Goal: Complete application form: Complete application form

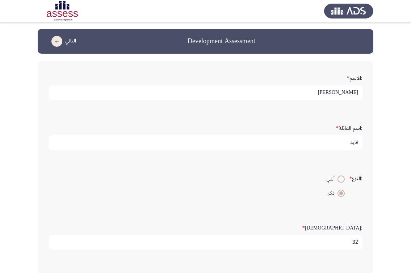
scroll to position [210, 0]
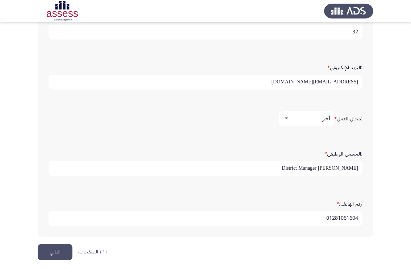
click at [58, 249] on button "التالي" at bounding box center [55, 252] width 35 height 16
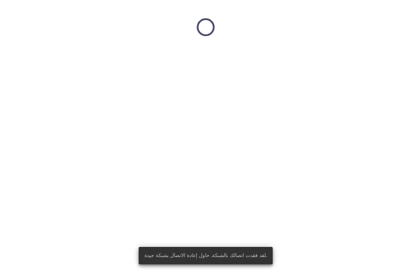
scroll to position [0, 0]
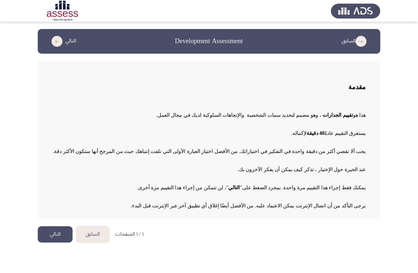
click at [55, 233] on button "التالي" at bounding box center [55, 234] width 35 height 16
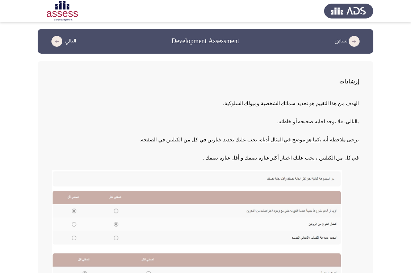
click at [352, 44] on icon "load previous page" at bounding box center [354, 41] width 11 height 11
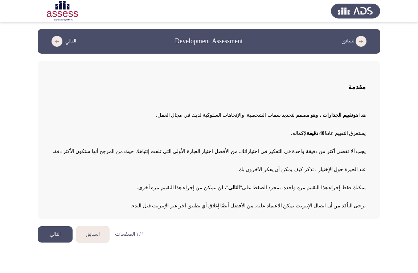
drag, startPoint x: 273, startPoint y: 151, endPoint x: 105, endPoint y: 146, distance: 167.5
click at [105, 146] on p "يجب ألا تقضي أكثر من دقيقة واحدة في التفكير في اختياراتك. من الأفضل اختيار العب…" at bounding box center [208, 151] width 313 height 12
drag, startPoint x: 206, startPoint y: 153, endPoint x: 142, endPoint y: 154, distance: 64.2
click at [144, 154] on span "يجب ألا تقضي أكثر من دقيقة واحدة في التفكير في اختياراتك. من الأفضل اختيار العب…" at bounding box center [209, 151] width 311 height 5
drag, startPoint x: 342, startPoint y: 190, endPoint x: 267, endPoint y: 189, distance: 75.0
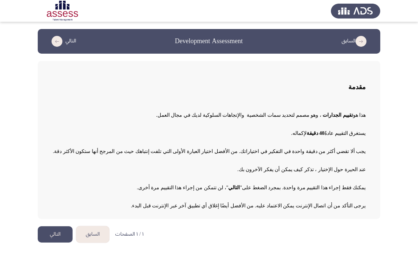
click at [267, 189] on p "يمكنك فقط إجراء هذا التقييم مرة واحدة. بمجرد الضغط على " التالي " ، لن تتمكن من…" at bounding box center [208, 187] width 313 height 12
click at [56, 236] on button "التالي" at bounding box center [55, 234] width 35 height 16
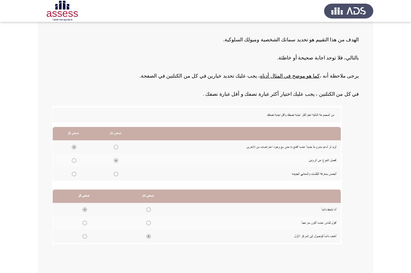
scroll to position [72, 0]
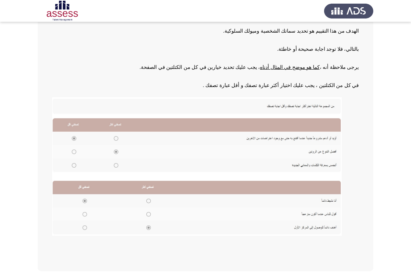
drag, startPoint x: 355, startPoint y: 86, endPoint x: 234, endPoint y: 86, distance: 121.1
click at [234, 86] on span "في كل من الكتلتين ، يجب عليك اختيار أكثر عبارة تصفك و أقل عبارة تصفك ." at bounding box center [281, 85] width 156 height 5
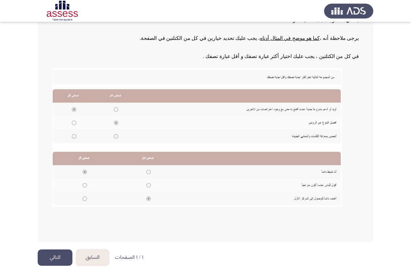
click at [47, 258] on button "التالي" at bounding box center [55, 257] width 35 height 16
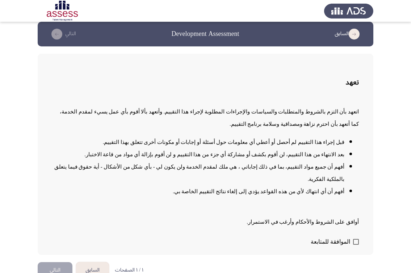
scroll to position [8, 0]
click at [354, 238] on span at bounding box center [356, 241] width 6 height 6
click at [356, 244] on input "الموافقة للمتابعة" at bounding box center [356, 244] width 0 height 0
checkbox input "true"
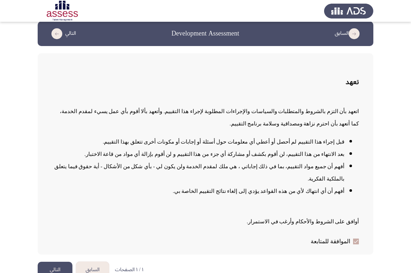
click at [56, 262] on button "التالي" at bounding box center [55, 270] width 35 height 16
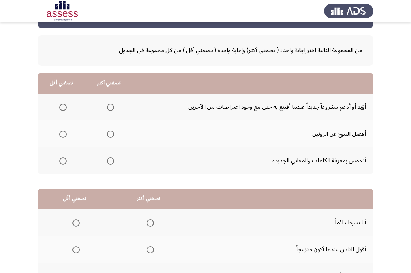
scroll to position [0, 0]
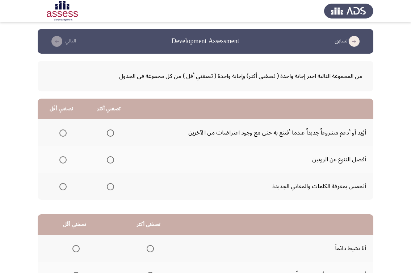
click at [111, 162] on span "Select an option" at bounding box center [110, 159] width 7 height 7
click at [111, 162] on input "Select an option" at bounding box center [110, 159] width 7 height 7
click at [106, 131] on label "Select an option" at bounding box center [109, 132] width 10 height 7
click at [107, 131] on input "Select an option" at bounding box center [110, 132] width 7 height 7
click at [111, 161] on span "Select an option" at bounding box center [110, 159] width 7 height 7
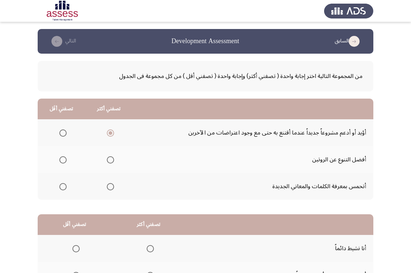
click at [111, 161] on input "Select an option" at bounding box center [110, 159] width 7 height 7
click at [63, 130] on span "Select an option" at bounding box center [62, 132] width 7 height 7
click at [63, 130] on input "Select an option" at bounding box center [62, 132] width 7 height 7
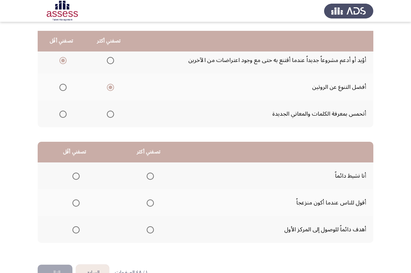
scroll to position [93, 0]
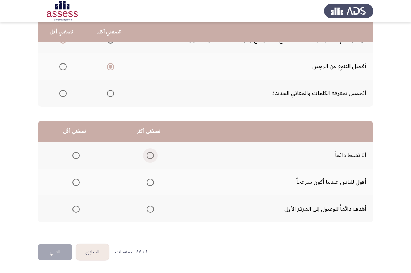
click at [152, 158] on span "Select an option" at bounding box center [150, 155] width 7 height 7
click at [152, 158] on input "Select an option" at bounding box center [150, 155] width 7 height 7
click at [75, 183] on span "Select an option" at bounding box center [75, 182] width 7 height 7
click at [75, 183] on input "Select an option" at bounding box center [75, 182] width 7 height 7
click at [42, 252] on button "التالي" at bounding box center [55, 252] width 35 height 16
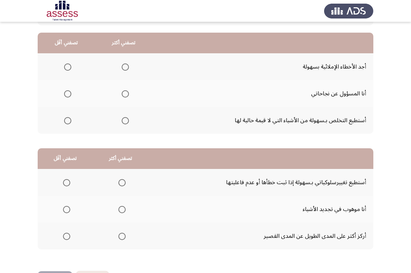
scroll to position [72, 0]
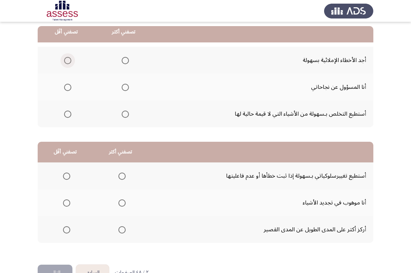
click at [69, 60] on span "Select an option" at bounding box center [67, 60] width 7 height 7
click at [69, 60] on input "Select an option" at bounding box center [67, 60] width 7 height 7
click at [129, 118] on th at bounding box center [124, 113] width 58 height 27
click at [124, 114] on span "Select an option" at bounding box center [125, 114] width 7 height 7
click at [124, 114] on input "Select an option" at bounding box center [125, 114] width 7 height 7
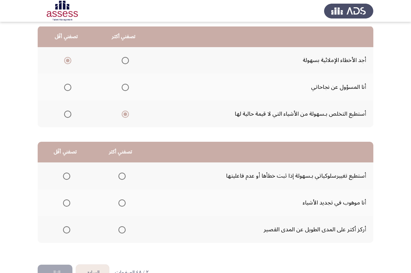
scroll to position [93, 0]
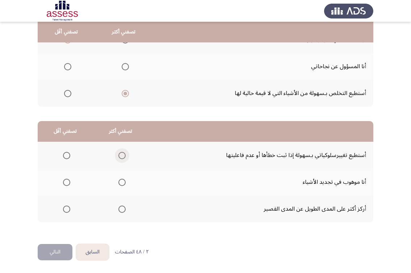
click at [123, 153] on span "Select an option" at bounding box center [122, 155] width 7 height 7
click at [123, 153] on input "Select an option" at bounding box center [122, 155] width 7 height 7
click at [68, 209] on span "Select an option" at bounding box center [66, 208] width 7 height 7
click at [68, 209] on input "Select an option" at bounding box center [66, 208] width 7 height 7
click at [70, 253] on button "التالي" at bounding box center [55, 252] width 35 height 16
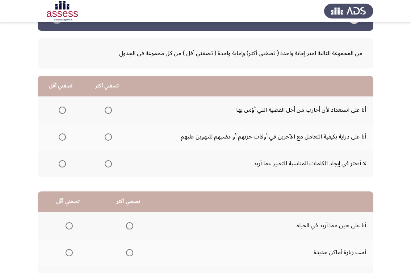
scroll to position [72, 0]
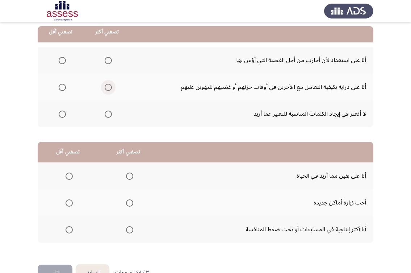
click at [108, 88] on span "Select an option" at bounding box center [108, 87] width 7 height 7
click at [108, 88] on input "Select an option" at bounding box center [108, 87] width 7 height 7
click at [59, 62] on span "Select an option" at bounding box center [62, 60] width 7 height 7
click at [59, 62] on input "Select an option" at bounding box center [62, 60] width 7 height 7
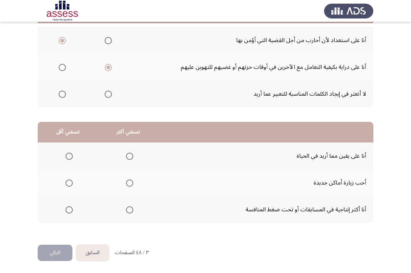
scroll to position [93, 0]
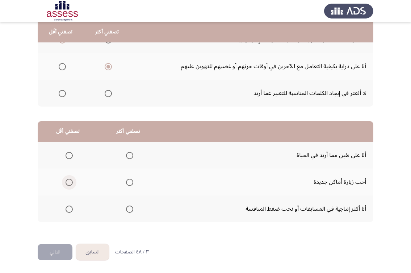
click at [69, 182] on span "Select an option" at bounding box center [69, 182] width 7 height 7
click at [69, 182] on input "Select an option" at bounding box center [69, 182] width 7 height 7
click at [129, 209] on span "Select an option" at bounding box center [129, 208] width 7 height 7
click at [129, 209] on input "Select an option" at bounding box center [129, 208] width 7 height 7
click at [55, 254] on button "التالي" at bounding box center [55, 252] width 35 height 16
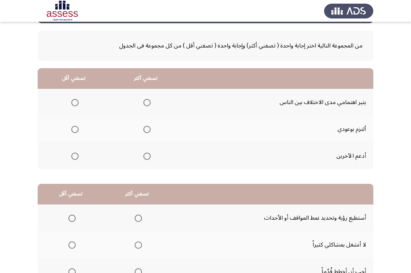
scroll to position [21, 0]
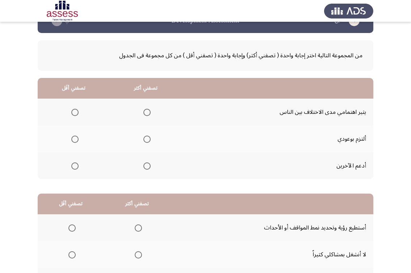
click at [73, 110] on span "Select an option" at bounding box center [74, 112] width 7 height 7
click at [73, 110] on input "Select an option" at bounding box center [74, 112] width 7 height 7
click at [144, 138] on span "Select an option" at bounding box center [147, 139] width 7 height 7
click at [144, 138] on input "Select an option" at bounding box center [147, 139] width 7 height 7
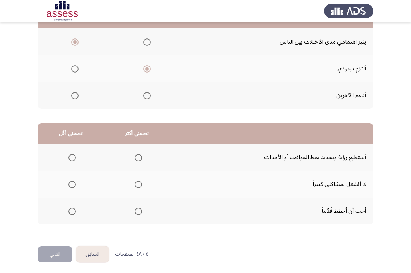
scroll to position [93, 0]
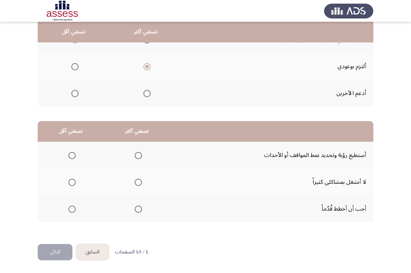
click at [70, 183] on span "Select an option" at bounding box center [71, 182] width 7 height 7
click at [70, 183] on input "Select an option" at bounding box center [71, 182] width 7 height 7
click at [135, 211] on span "Select an option" at bounding box center [138, 208] width 7 height 7
click at [135, 211] on input "Select an option" at bounding box center [138, 208] width 7 height 7
click at [137, 154] on span "Select an option" at bounding box center [138, 155] width 7 height 7
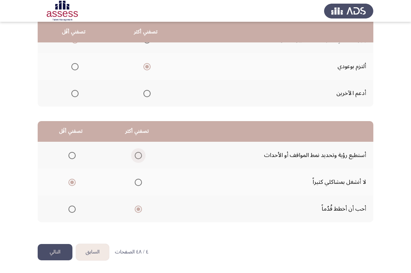
click at [137, 154] on input "Select an option" at bounding box center [138, 155] width 7 height 7
click at [71, 157] on span "Select an option" at bounding box center [71, 155] width 7 height 7
click at [71, 157] on input "Select an option" at bounding box center [71, 155] width 7 height 7
click at [140, 184] on span "Select an option" at bounding box center [138, 182] width 7 height 7
click at [140, 184] on input "Select an option" at bounding box center [138, 182] width 7 height 7
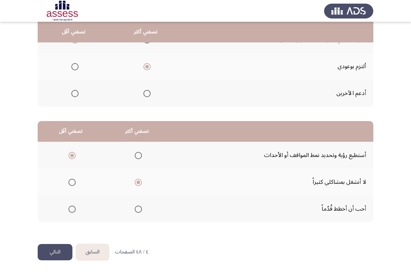
click at [65, 253] on button "التالي" at bounding box center [55, 252] width 35 height 16
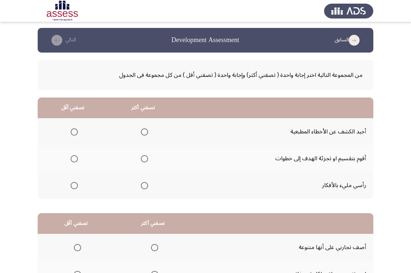
scroll to position [0, 0]
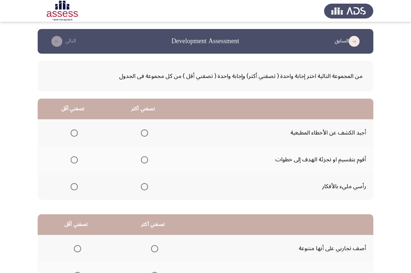
click at [355, 41] on icon "load previous page" at bounding box center [354, 41] width 11 height 11
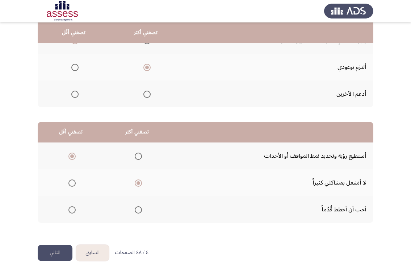
scroll to position [93, 0]
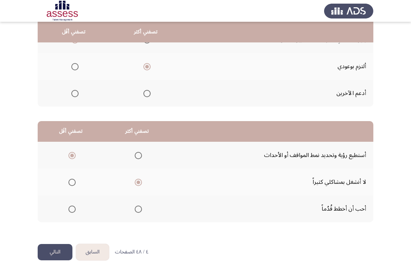
click at [72, 182] on span "Select an option" at bounding box center [72, 182] width 0 height 0
click at [72, 182] on input "Select an option" at bounding box center [71, 182] width 7 height 7
click at [136, 211] on mat-radio-group "Select an option" at bounding box center [137, 209] width 10 height 12
click at [136, 209] on span "Select an option" at bounding box center [138, 208] width 7 height 7
click at [136, 209] on input "Select an option" at bounding box center [138, 208] width 7 height 7
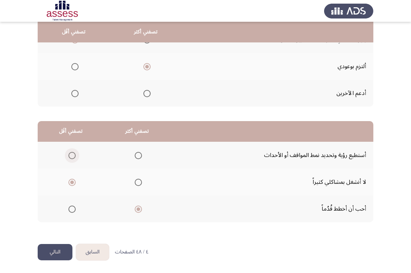
click at [75, 152] on span "Select an option" at bounding box center [71, 155] width 7 height 7
click at [75, 152] on input "Select an option" at bounding box center [71, 155] width 7 height 7
click at [51, 254] on button "التالي" at bounding box center [55, 252] width 35 height 16
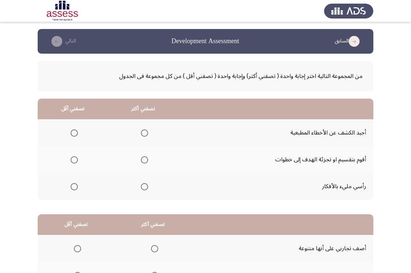
scroll to position [36, 0]
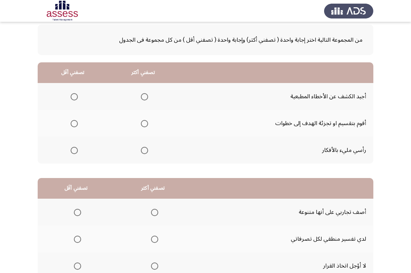
click at [146, 126] on span "Select an option" at bounding box center [144, 123] width 7 height 7
click at [146, 126] on input "Select an option" at bounding box center [144, 123] width 7 height 7
click at [72, 97] on span "Select an option" at bounding box center [74, 96] width 7 height 7
click at [72, 97] on input "Select an option" at bounding box center [74, 96] width 7 height 7
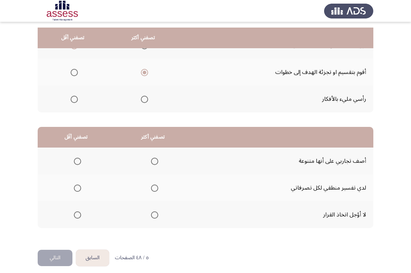
scroll to position [93, 0]
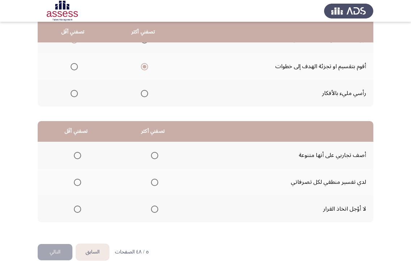
click at [152, 156] on span "Select an option" at bounding box center [154, 155] width 7 height 7
click at [152, 156] on input "Select an option" at bounding box center [154, 155] width 7 height 7
click at [158, 212] on span "Select an option" at bounding box center [154, 208] width 7 height 7
click at [158, 212] on input "Select an option" at bounding box center [154, 208] width 7 height 7
click at [158, 154] on span "Select an option" at bounding box center [154, 155] width 7 height 7
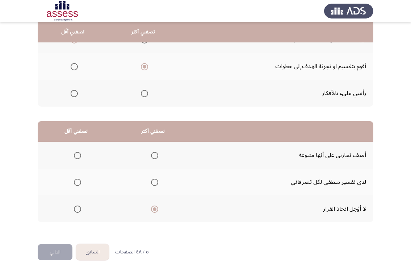
click at [158, 154] on input "Select an option" at bounding box center [154, 155] width 7 height 7
click at [75, 211] on span "Select an option" at bounding box center [77, 208] width 7 height 7
click at [75, 211] on input "Select an option" at bounding box center [77, 208] width 7 height 7
click at [45, 251] on button "التالي" at bounding box center [55, 252] width 35 height 16
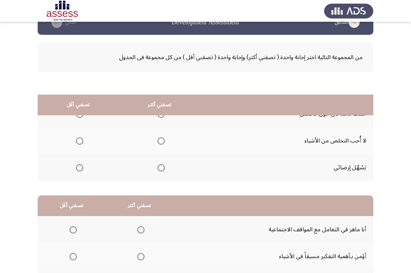
scroll to position [0, 0]
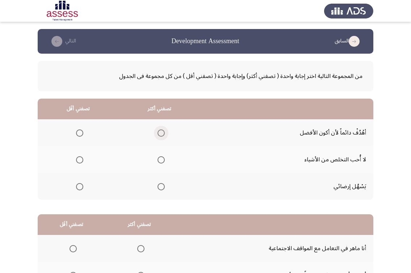
click at [161, 132] on span "Select an option" at bounding box center [161, 132] width 7 height 7
click at [161, 132] on input "Select an option" at bounding box center [161, 132] width 7 height 7
click at [76, 162] on span "Select an option" at bounding box center [79, 159] width 7 height 7
click at [76, 162] on input "Select an option" at bounding box center [79, 159] width 7 height 7
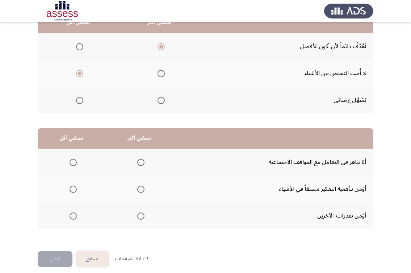
scroll to position [93, 0]
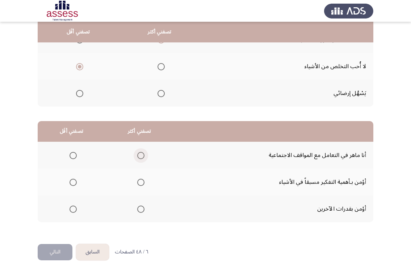
click at [142, 155] on span "Select an option" at bounding box center [140, 155] width 7 height 7
click at [142, 155] on input "Select an option" at bounding box center [140, 155] width 7 height 7
click at [137, 208] on label "Select an option" at bounding box center [139, 208] width 10 height 7
click at [137, 208] on input "Select an option" at bounding box center [140, 208] width 7 height 7
click at [72, 157] on span "Select an option" at bounding box center [73, 155] width 7 height 7
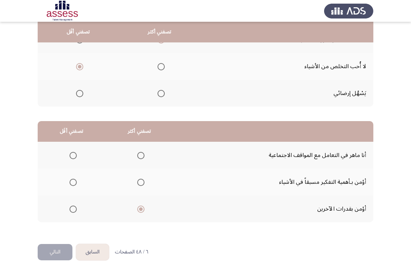
click at [72, 157] on input "Select an option" at bounding box center [73, 155] width 7 height 7
click at [53, 246] on button "التالي" at bounding box center [55, 252] width 35 height 16
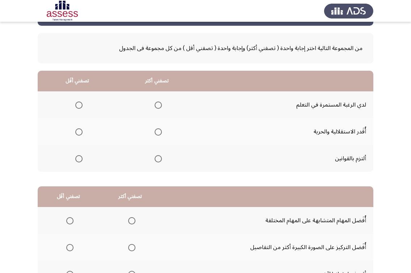
scroll to position [72, 0]
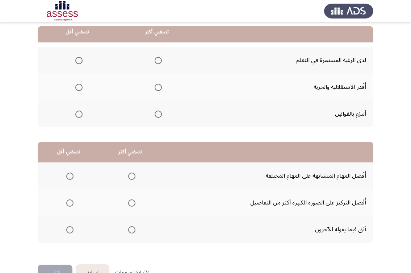
click at [79, 88] on span "Select an option" at bounding box center [78, 87] width 7 height 7
click at [79, 88] on input "Select an option" at bounding box center [78, 87] width 7 height 7
click at [159, 58] on span "Select an option" at bounding box center [158, 60] width 7 height 7
click at [159, 58] on input "Select an option" at bounding box center [158, 60] width 7 height 7
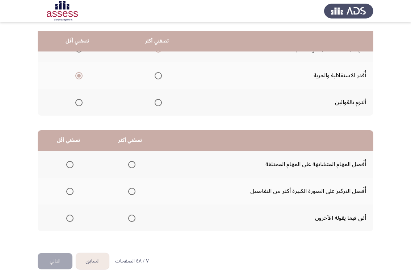
scroll to position [93, 0]
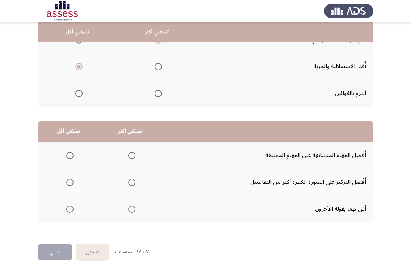
click at [72, 156] on span "Select an option" at bounding box center [69, 155] width 7 height 7
click at [72, 156] on input "Select an option" at bounding box center [69, 155] width 7 height 7
click at [129, 180] on span "Select an option" at bounding box center [131, 182] width 7 height 7
click at [129, 180] on input "Select an option" at bounding box center [131, 182] width 7 height 7
click at [55, 256] on button "التالي" at bounding box center [55, 252] width 35 height 16
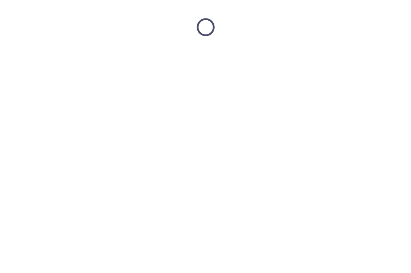
scroll to position [0, 0]
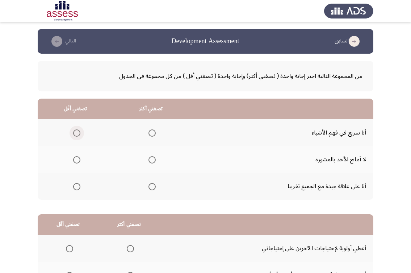
click at [76, 132] on span "Select an option" at bounding box center [76, 132] width 7 height 7
click at [76, 132] on input "Select an option" at bounding box center [76, 132] width 7 height 7
click at [156, 187] on th at bounding box center [151, 186] width 76 height 27
click at [155, 186] on span "Select an option" at bounding box center [152, 186] width 7 height 7
click at [155, 186] on input "Select an option" at bounding box center [152, 186] width 7 height 7
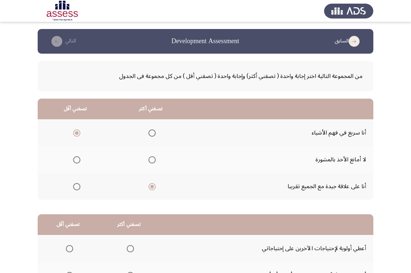
scroll to position [93, 0]
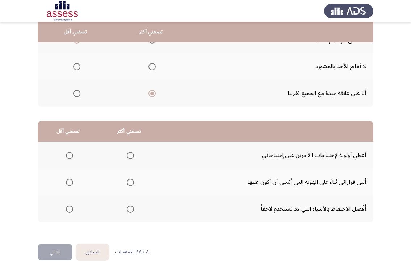
click at [68, 154] on span "Select an option" at bounding box center [69, 155] width 7 height 7
click at [68, 154] on input "Select an option" at bounding box center [69, 155] width 7 height 7
click at [131, 208] on span "Select an option" at bounding box center [130, 208] width 7 height 7
click at [131, 208] on input "Select an option" at bounding box center [130, 208] width 7 height 7
click at [50, 254] on button "التالي" at bounding box center [55, 252] width 35 height 16
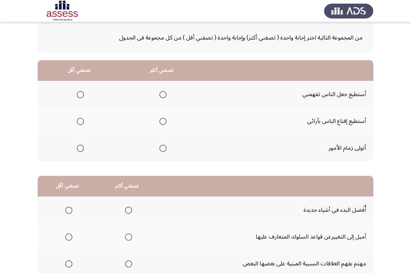
scroll to position [72, 0]
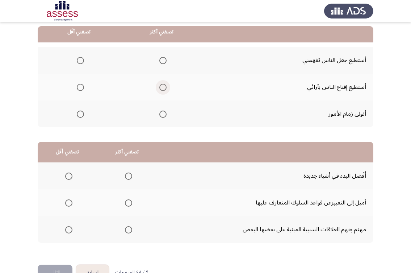
click at [165, 89] on span "Select an option" at bounding box center [162, 87] width 7 height 7
click at [165, 89] on input "Select an option" at bounding box center [162, 87] width 7 height 7
click at [82, 62] on span "Select an option" at bounding box center [80, 60] width 7 height 7
click at [82, 62] on input "Select an option" at bounding box center [80, 60] width 7 height 7
click at [165, 115] on span "Select an option" at bounding box center [162, 114] width 7 height 7
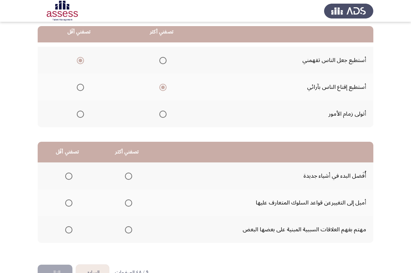
click at [165, 115] on input "Select an option" at bounding box center [162, 114] width 7 height 7
click at [161, 63] on span "Select an option" at bounding box center [162, 60] width 7 height 7
click at [161, 63] on input "Select an option" at bounding box center [162, 60] width 7 height 7
click at [84, 86] on span "Select an option" at bounding box center [80, 87] width 7 height 7
click at [84, 86] on input "Select an option" at bounding box center [80, 87] width 7 height 7
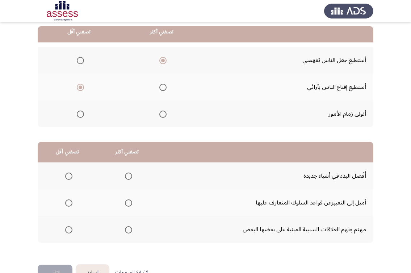
click at [83, 117] on span "Select an option" at bounding box center [80, 114] width 7 height 7
click at [83, 117] on input "Select an option" at bounding box center [80, 114] width 7 height 7
click at [80, 91] on mat-radio-group "Select an option" at bounding box center [79, 87] width 10 height 12
click at [80, 89] on span "Select an option" at bounding box center [80, 87] width 7 height 7
click at [80, 89] on input "Select an option" at bounding box center [80, 87] width 7 height 7
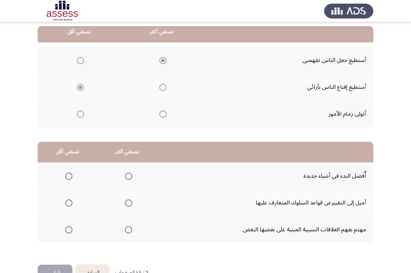
scroll to position [93, 0]
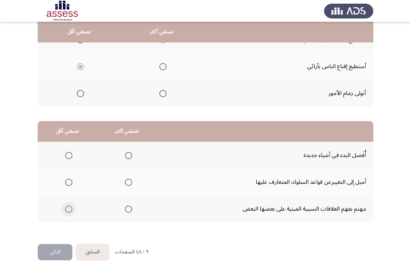
click at [71, 210] on span "Select an option" at bounding box center [68, 208] width 7 height 7
click at [71, 210] on input "Select an option" at bounding box center [68, 208] width 7 height 7
click at [129, 155] on span "Select an option" at bounding box center [128, 155] width 7 height 7
click at [129, 155] on input "Select an option" at bounding box center [128, 155] width 7 height 7
click at [57, 254] on button "التالي" at bounding box center [55, 252] width 35 height 16
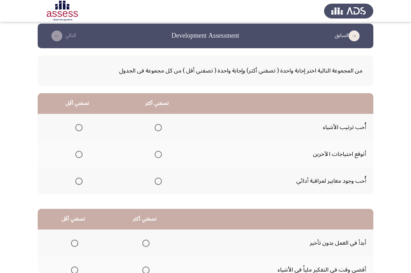
scroll to position [36, 0]
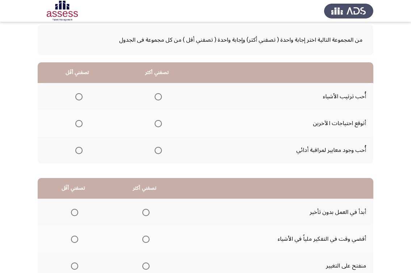
click at [155, 150] on span "Select an option" at bounding box center [158, 150] width 7 height 7
click at [155, 150] on input "Select an option" at bounding box center [158, 150] width 7 height 7
click at [78, 126] on span "Select an option" at bounding box center [78, 123] width 7 height 7
click at [78, 126] on input "Select an option" at bounding box center [78, 123] width 7 height 7
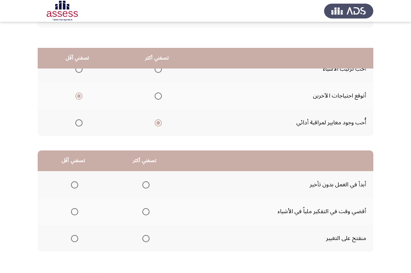
scroll to position [93, 0]
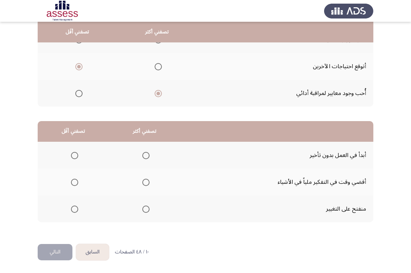
click at [144, 153] on span "Select an option" at bounding box center [145, 155] width 7 height 7
click at [144, 153] on input "Select an option" at bounding box center [145, 155] width 7 height 7
click at [71, 180] on label "Select an option" at bounding box center [73, 182] width 10 height 7
click at [71, 180] on input "Select an option" at bounding box center [74, 182] width 7 height 7
click at [74, 181] on span "Select an option" at bounding box center [75, 182] width 4 height 4
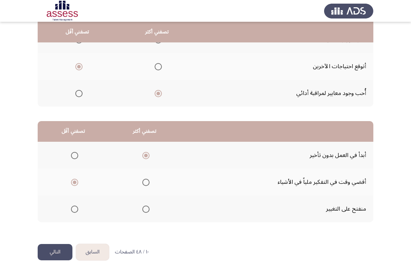
click at [74, 181] on input "Select an option" at bounding box center [74, 182] width 7 height 7
click at [56, 251] on button "التالي" at bounding box center [55, 252] width 35 height 16
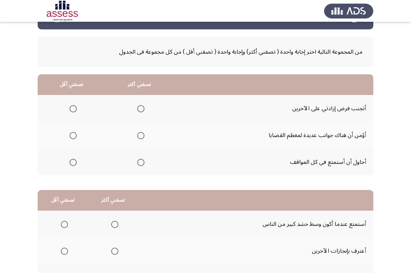
scroll to position [21, 0]
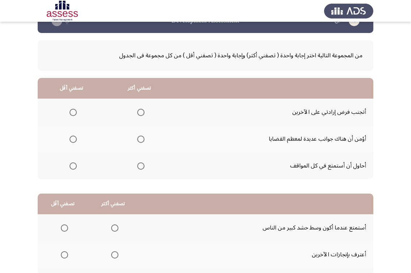
click at [139, 141] on span "Select an option" at bounding box center [140, 139] width 7 height 7
click at [139, 141] on input "Select an option" at bounding box center [140, 139] width 7 height 7
click at [100, 141] on th at bounding box center [72, 138] width 68 height 27
click at [73, 166] on span "Select an option" at bounding box center [73, 165] width 7 height 7
click at [73, 166] on input "Select an option" at bounding box center [73, 165] width 7 height 7
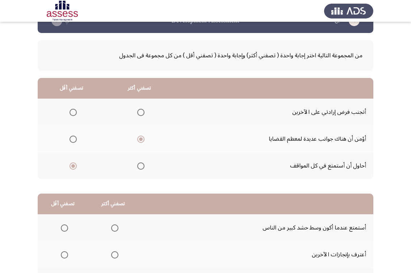
scroll to position [93, 0]
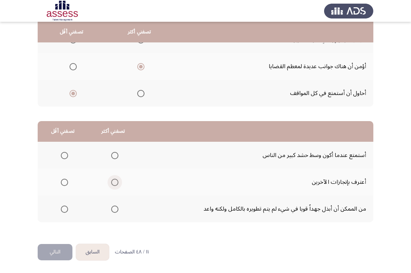
click at [114, 184] on span "Select an option" at bounding box center [114, 182] width 7 height 7
click at [114, 184] on input "Select an option" at bounding box center [114, 182] width 7 height 7
click at [62, 207] on span "Select an option" at bounding box center [64, 208] width 7 height 7
click at [62, 207] on input "Select an option" at bounding box center [64, 208] width 7 height 7
click at [45, 252] on button "التالي" at bounding box center [55, 252] width 35 height 16
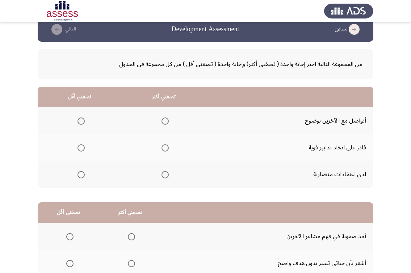
scroll to position [36, 0]
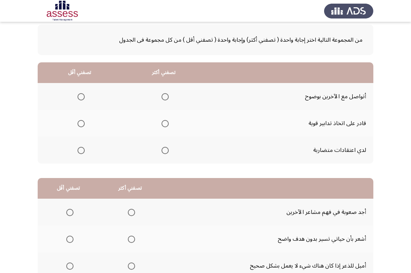
click at [82, 151] on span "Select an option" at bounding box center [81, 150] width 7 height 7
click at [82, 151] on input "Select an option" at bounding box center [81, 150] width 7 height 7
click at [167, 98] on span "Select an option" at bounding box center [165, 96] width 7 height 7
click at [167, 98] on input "Select an option" at bounding box center [165, 96] width 7 height 7
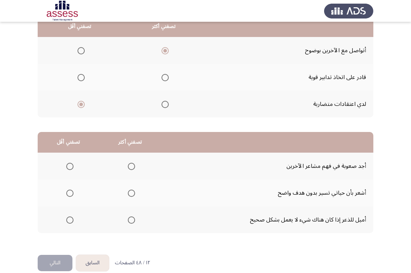
scroll to position [93, 0]
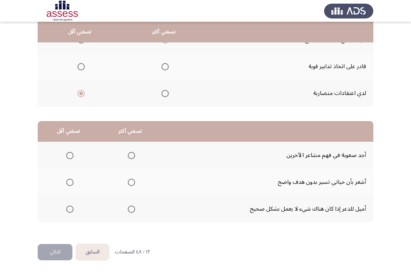
click at [70, 184] on span "Select an option" at bounding box center [69, 182] width 7 height 7
click at [70, 184] on input "Select an option" at bounding box center [69, 182] width 7 height 7
click at [126, 156] on label "Select an option" at bounding box center [130, 155] width 10 height 7
click at [128, 156] on input "Select an option" at bounding box center [131, 155] width 7 height 7
click at [72, 158] on span "Select an option" at bounding box center [69, 155] width 7 height 7
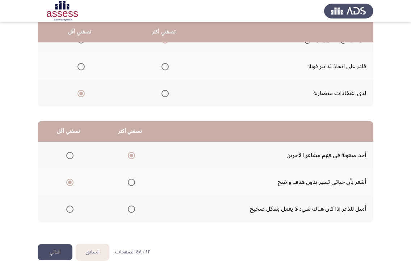
click at [72, 158] on input "Select an option" at bounding box center [69, 155] width 7 height 7
click at [130, 183] on span "Select an option" at bounding box center [131, 182] width 7 height 7
click at [130, 183] on input "Select an option" at bounding box center [131, 182] width 7 height 7
click at [128, 149] on th at bounding box center [130, 155] width 62 height 27
click at [132, 159] on span "Select an option" at bounding box center [131, 155] width 7 height 7
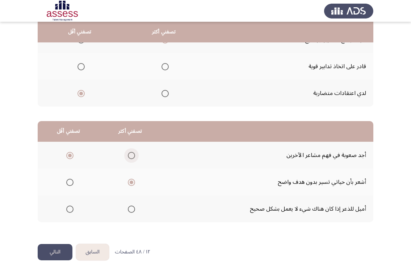
click at [132, 159] on input "Select an option" at bounding box center [131, 155] width 7 height 7
click at [77, 158] on th at bounding box center [69, 155] width 62 height 27
click at [67, 158] on span "Select an option" at bounding box center [69, 155] width 7 height 7
click at [67, 158] on input "Select an option" at bounding box center [69, 155] width 7 height 7
click at [133, 209] on span "Select an option" at bounding box center [131, 208] width 7 height 7
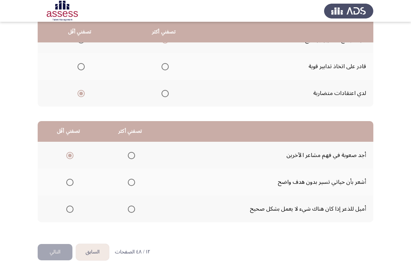
click at [133, 209] on input "Select an option" at bounding box center [131, 208] width 7 height 7
click at [59, 254] on button "التالي" at bounding box center [55, 252] width 35 height 16
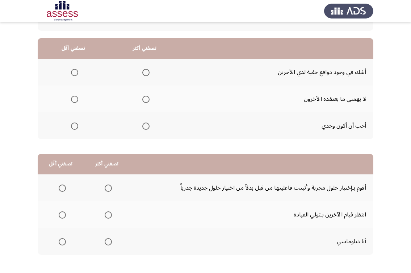
scroll to position [72, 0]
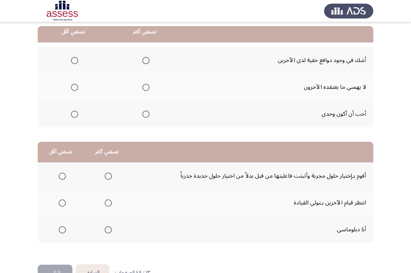
click at [69, 58] on label "Select an option" at bounding box center [73, 60] width 10 height 7
click at [71, 58] on input "Select an option" at bounding box center [74, 60] width 7 height 7
click at [146, 117] on span "Select an option" at bounding box center [145, 114] width 7 height 7
click at [146, 117] on input "Select an option" at bounding box center [145, 114] width 7 height 7
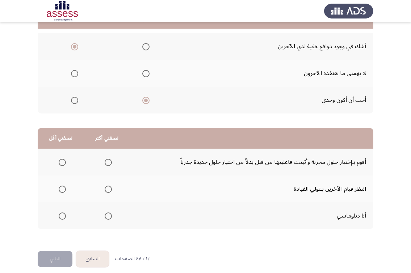
scroll to position [93, 0]
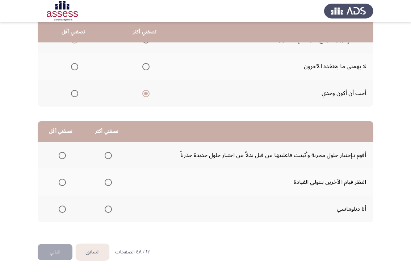
click at [109, 155] on span "Select an option" at bounding box center [108, 155] width 7 height 7
click at [109, 155] on input "Select an option" at bounding box center [108, 155] width 7 height 7
click at [112, 209] on th at bounding box center [107, 208] width 46 height 27
click at [109, 209] on span "Select an option" at bounding box center [108, 208] width 7 height 7
click at [109, 209] on input "Select an option" at bounding box center [108, 208] width 7 height 7
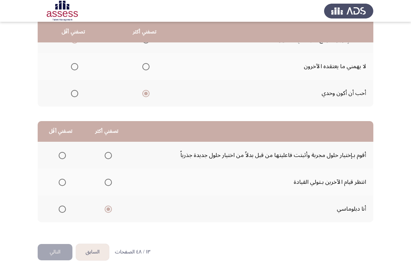
click at [59, 162] on th at bounding box center [61, 155] width 46 height 27
click at [62, 180] on span "Select an option" at bounding box center [62, 182] width 7 height 7
click at [62, 180] on input "Select an option" at bounding box center [62, 182] width 7 height 7
click at [48, 251] on button "التالي" at bounding box center [55, 252] width 35 height 16
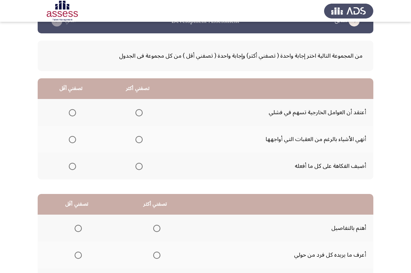
scroll to position [36, 0]
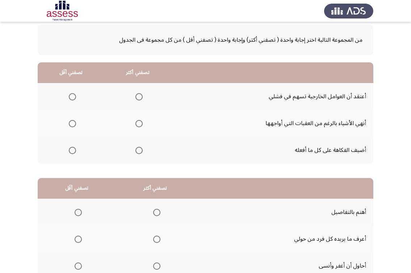
click at [76, 97] on span "Select an option" at bounding box center [72, 96] width 7 height 7
click at [76, 97] on input "Select an option" at bounding box center [72, 96] width 7 height 7
click at [141, 126] on span "Select an option" at bounding box center [139, 123] width 7 height 7
click at [141, 126] on input "Select an option" at bounding box center [139, 123] width 7 height 7
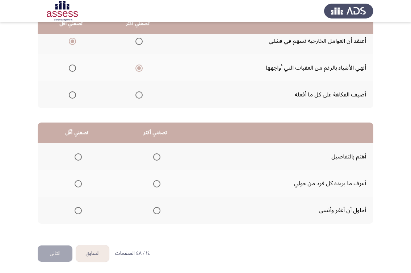
scroll to position [93, 0]
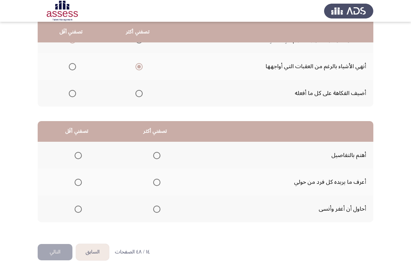
click at [76, 185] on span "Select an option" at bounding box center [78, 182] width 7 height 7
click at [76, 185] on input "Select an option" at bounding box center [78, 182] width 7 height 7
click at [161, 154] on span "Select an option" at bounding box center [156, 155] width 7 height 7
click at [161, 154] on input "Select an option" at bounding box center [156, 155] width 7 height 7
click at [55, 249] on button "التالي" at bounding box center [55, 252] width 35 height 16
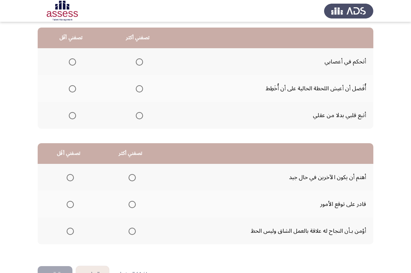
scroll to position [72, 0]
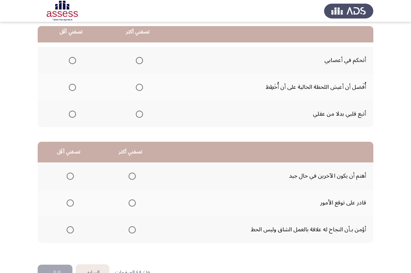
click at [70, 114] on span "Select an option" at bounding box center [72, 114] width 7 height 7
click at [70, 114] on input "Select an option" at bounding box center [72, 114] width 7 height 7
click at [138, 63] on span "Select an option" at bounding box center [139, 60] width 7 height 7
click at [138, 63] on input "Select an option" at bounding box center [139, 60] width 7 height 7
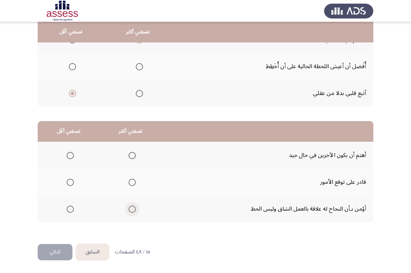
click at [129, 206] on span "Select an option" at bounding box center [132, 208] width 7 height 7
click at [129, 206] on input "Select an option" at bounding box center [132, 208] width 7 height 7
click at [71, 152] on span "Select an option" at bounding box center [70, 155] width 7 height 7
click at [71, 152] on input "Select an option" at bounding box center [70, 155] width 7 height 7
click at [72, 184] on span "Select an option" at bounding box center [70, 182] width 7 height 7
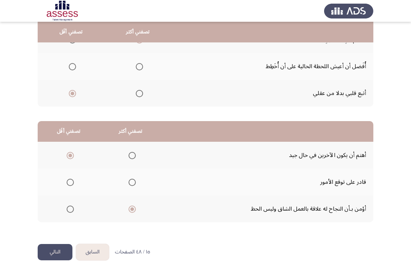
click at [72, 184] on input "Select an option" at bounding box center [70, 182] width 7 height 7
click at [57, 255] on button "التالي" at bounding box center [55, 252] width 35 height 16
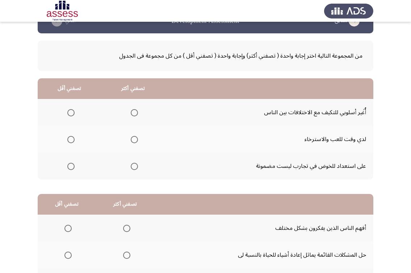
scroll to position [36, 0]
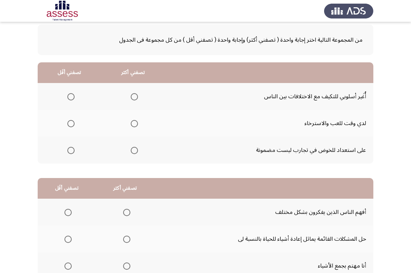
click at [72, 151] on span "Select an option" at bounding box center [70, 150] width 7 height 7
click at [72, 151] on input "Select an option" at bounding box center [70, 150] width 7 height 7
click at [130, 130] on th at bounding box center [133, 123] width 64 height 27
click at [129, 126] on label "Select an option" at bounding box center [133, 123] width 10 height 7
click at [131, 126] on input "Select an option" at bounding box center [134, 123] width 7 height 7
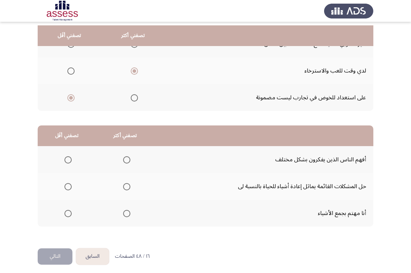
scroll to position [93, 0]
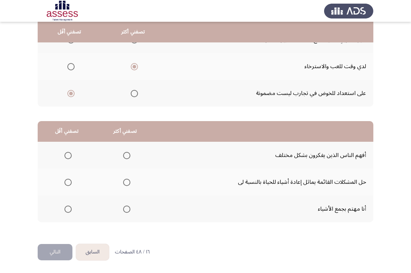
click at [67, 211] on span "Select an option" at bounding box center [68, 208] width 7 height 7
click at [67, 211] on input "Select an option" at bounding box center [68, 208] width 7 height 7
click at [128, 156] on span "Select an option" at bounding box center [126, 155] width 7 height 7
click at [128, 156] on input "Select an option" at bounding box center [126, 155] width 7 height 7
click at [62, 249] on button "التالي" at bounding box center [55, 252] width 35 height 16
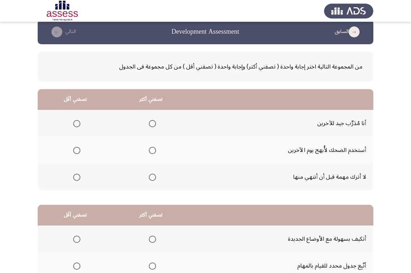
scroll to position [0, 0]
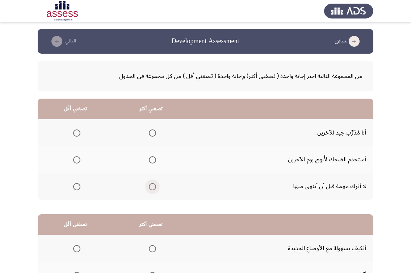
click at [151, 186] on span "Select an option" at bounding box center [152, 186] width 7 height 7
click at [151, 186] on input "Select an option" at bounding box center [152, 186] width 7 height 7
click at [75, 159] on span "Select an option" at bounding box center [76, 159] width 7 height 7
click at [75, 159] on input "Select an option" at bounding box center [76, 159] width 7 height 7
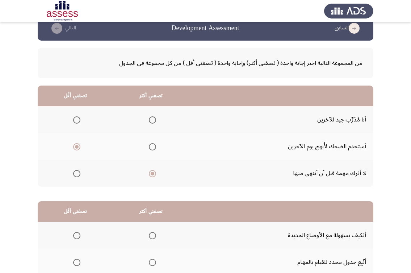
scroll to position [93, 0]
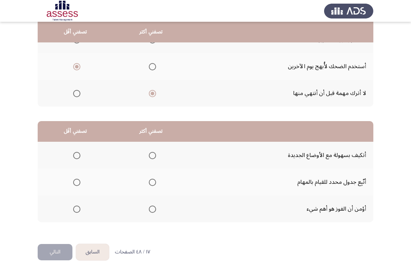
click at [150, 184] on span "Select an option" at bounding box center [152, 182] width 7 height 7
click at [150, 184] on input "Select an option" at bounding box center [152, 182] width 7 height 7
click at [78, 208] on span "Select an option" at bounding box center [76, 208] width 7 height 7
click at [78, 208] on input "Select an option" at bounding box center [76, 208] width 7 height 7
click at [58, 252] on button "التالي" at bounding box center [55, 252] width 35 height 16
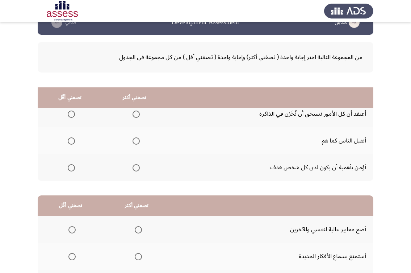
scroll to position [0, 0]
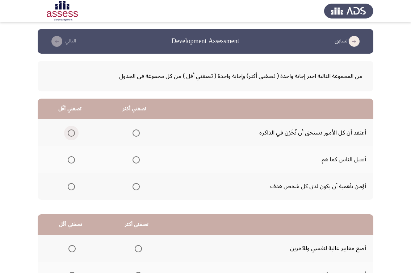
click at [68, 136] on span "Select an option" at bounding box center [71, 132] width 7 height 7
click at [68, 136] on input "Select an option" at bounding box center [71, 132] width 7 height 7
click at [135, 189] on span "Select an option" at bounding box center [136, 186] width 7 height 7
click at [135, 189] on input "Select an option" at bounding box center [136, 186] width 7 height 7
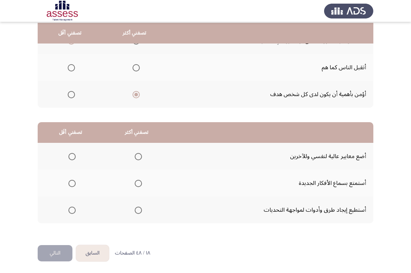
scroll to position [93, 0]
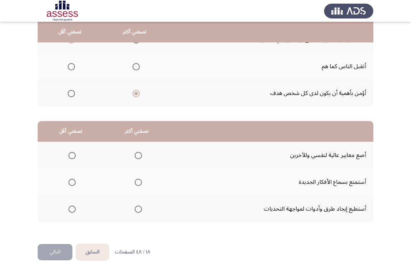
click at [137, 186] on span "Select an option" at bounding box center [138, 182] width 7 height 7
click at [137, 186] on input "Select an option" at bounding box center [138, 182] width 7 height 7
click at [70, 157] on span "Select an option" at bounding box center [71, 155] width 7 height 7
click at [70, 157] on input "Select an option" at bounding box center [71, 155] width 7 height 7
click at [68, 245] on button "التالي" at bounding box center [55, 252] width 35 height 16
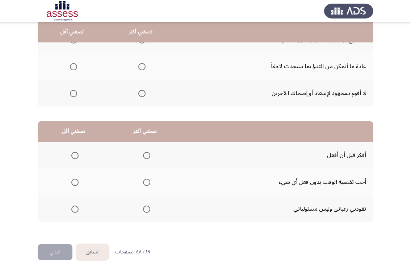
scroll to position [57, 0]
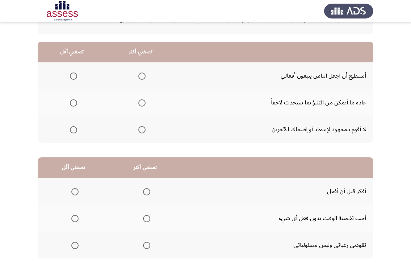
click at [141, 130] on span "Select an option" at bounding box center [141, 129] width 7 height 7
click at [141, 130] on input "Select an option" at bounding box center [141, 129] width 7 height 7
click at [145, 103] on span "Select an option" at bounding box center [141, 102] width 7 height 7
click at [145, 103] on input "Select an option" at bounding box center [141, 102] width 7 height 7
click at [142, 130] on span "Select an option" at bounding box center [141, 129] width 7 height 7
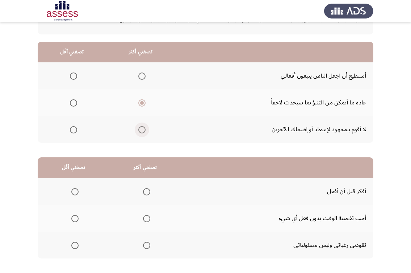
click at [142, 130] on input "Select an option" at bounding box center [141, 129] width 7 height 7
click at [78, 109] on th at bounding box center [72, 102] width 68 height 27
click at [74, 103] on span "Select an option" at bounding box center [73, 102] width 7 height 7
click at [74, 103] on input "Select an option" at bounding box center [73, 102] width 7 height 7
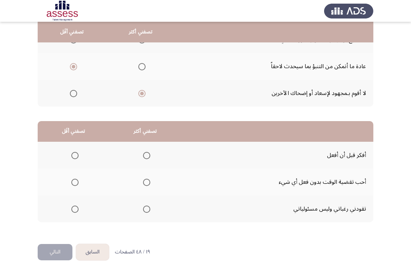
click at [145, 154] on span "Select an option" at bounding box center [146, 155] width 7 height 7
click at [145, 154] on input "Select an option" at bounding box center [146, 155] width 7 height 7
click at [75, 182] on span "Select an option" at bounding box center [75, 182] width 0 height 0
click at [75, 182] on input "Select an option" at bounding box center [74, 182] width 7 height 7
click at [59, 250] on button "التالي" at bounding box center [55, 252] width 35 height 16
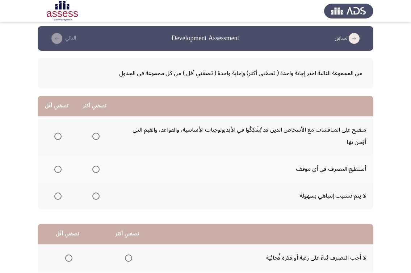
scroll to position [36, 0]
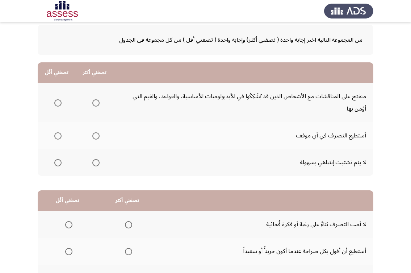
click at [55, 103] on span "Select an option" at bounding box center [57, 102] width 7 height 7
click at [55, 103] on input "Select an option" at bounding box center [57, 102] width 7 height 7
click at [98, 165] on span "Select an option" at bounding box center [95, 162] width 7 height 7
click at [98, 165] on input "Select an option" at bounding box center [95, 162] width 7 height 7
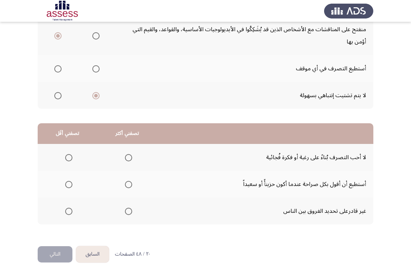
scroll to position [105, 0]
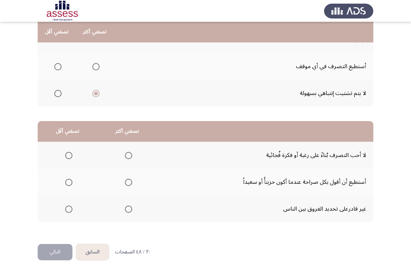
click at [133, 180] on th at bounding box center [127, 182] width 60 height 27
click at [126, 182] on span "Select an option" at bounding box center [128, 182] width 7 height 7
click at [126, 182] on input "Select an option" at bounding box center [128, 182] width 7 height 7
click at [66, 158] on span "Select an option" at bounding box center [68, 155] width 7 height 7
click at [66, 158] on input "Select an option" at bounding box center [68, 155] width 7 height 7
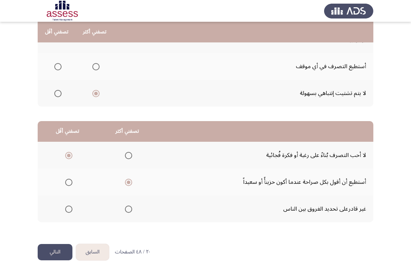
click at [59, 252] on button "التالي" at bounding box center [55, 252] width 35 height 16
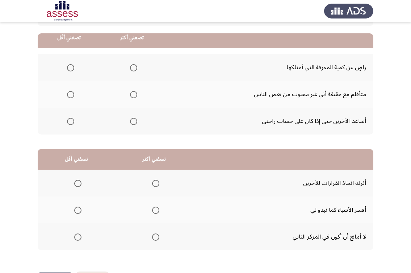
scroll to position [72, 0]
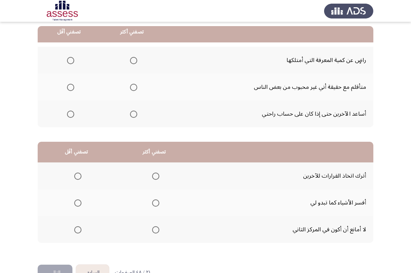
click at [69, 115] on span "Select an option" at bounding box center [70, 114] width 7 height 7
click at [69, 115] on input "Select an option" at bounding box center [70, 114] width 7 height 7
click at [137, 84] on span "Select an option" at bounding box center [133, 87] width 7 height 7
click at [137, 84] on input "Select an option" at bounding box center [133, 87] width 7 height 7
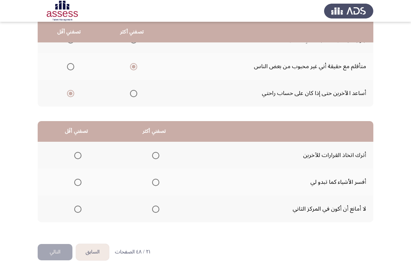
click at [154, 183] on span "Select an option" at bounding box center [155, 182] width 7 height 7
click at [154, 183] on input "Select an option" at bounding box center [155, 182] width 7 height 7
click at [82, 206] on span "Select an option" at bounding box center [77, 208] width 7 height 7
click at [82, 206] on input "Select an option" at bounding box center [77, 208] width 7 height 7
drag, startPoint x: 63, startPoint y: 255, endPoint x: 69, endPoint y: 231, distance: 24.4
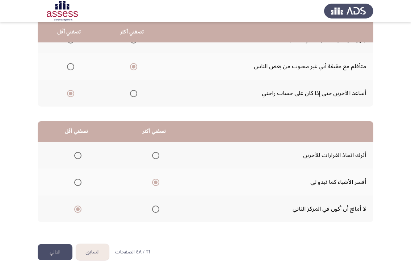
click at [63, 255] on button "التالي" at bounding box center [55, 252] width 35 height 16
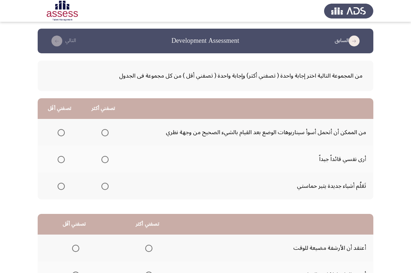
scroll to position [0, 0]
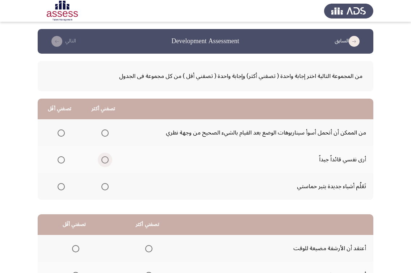
click at [107, 161] on span "Select an option" at bounding box center [104, 159] width 7 height 7
click at [107, 161] on input "Select an option" at bounding box center [104, 159] width 7 height 7
click at [62, 131] on span "Select an option" at bounding box center [61, 132] width 7 height 7
click at [62, 131] on input "Select an option" at bounding box center [61, 132] width 7 height 7
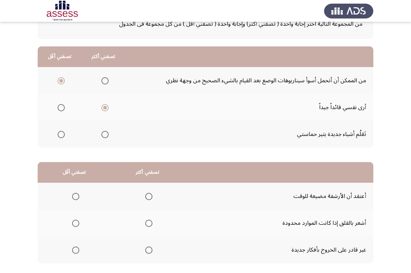
scroll to position [72, 0]
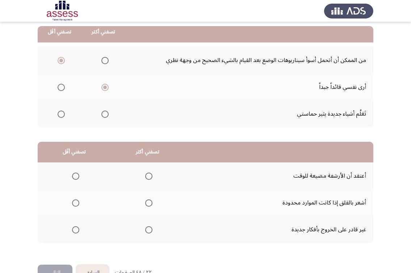
click at [75, 179] on span "Select an option" at bounding box center [75, 176] width 7 height 7
click at [75, 179] on input "Select an option" at bounding box center [75, 176] width 7 height 7
click at [149, 180] on mat-radio-group "Select an option" at bounding box center [147, 176] width 10 height 12
click at [147, 175] on span "Select an option" at bounding box center [148, 176] width 7 height 7
click at [147, 175] on input "Select an option" at bounding box center [148, 176] width 7 height 7
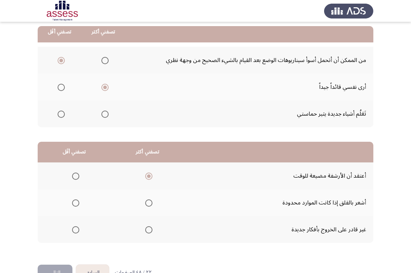
click at [74, 205] on span "Select an option" at bounding box center [75, 202] width 7 height 7
click at [74, 205] on input "Select an option" at bounding box center [75, 202] width 7 height 7
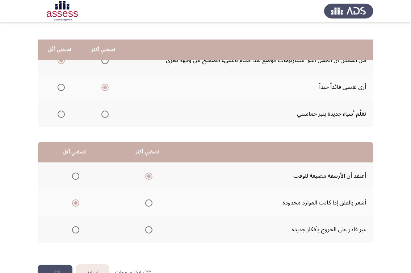
scroll to position [93, 0]
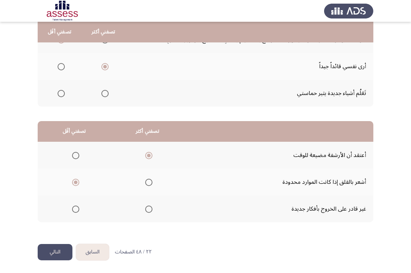
click at [60, 252] on button "التالي" at bounding box center [55, 252] width 35 height 16
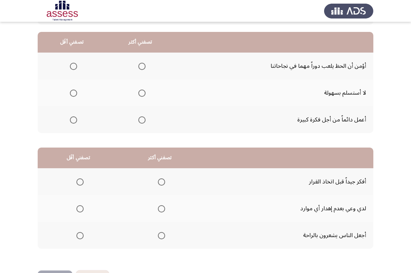
scroll to position [72, 0]
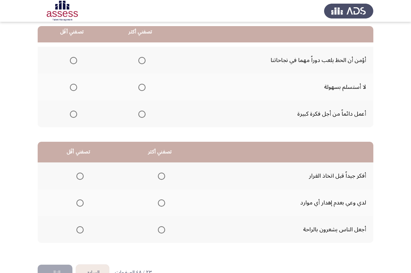
click at [73, 61] on span "Select an option" at bounding box center [73, 60] width 7 height 7
click at [73, 61] on input "Select an option" at bounding box center [73, 60] width 7 height 7
click at [142, 88] on span "Select an option" at bounding box center [141, 87] width 7 height 7
click at [142, 88] on input "Select an option" at bounding box center [141, 87] width 7 height 7
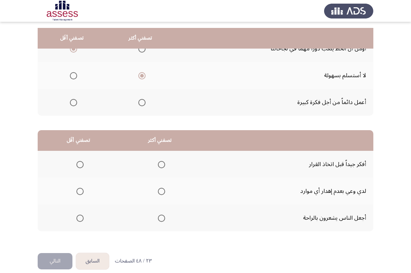
scroll to position [93, 0]
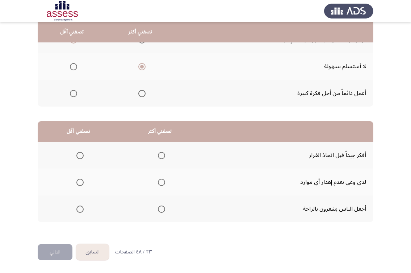
click at [163, 152] on span "Select an option" at bounding box center [161, 155] width 7 height 7
click at [163, 152] on input "Select an option" at bounding box center [161, 155] width 7 height 7
drag, startPoint x: 82, startPoint y: 209, endPoint x: 75, endPoint y: 237, distance: 29.1
click at [82, 208] on span "Select an option" at bounding box center [79, 208] width 7 height 7
click at [82, 208] on input "Select an option" at bounding box center [79, 208] width 7 height 7
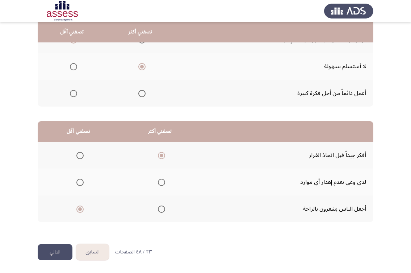
click at [62, 250] on button "التالي" at bounding box center [55, 252] width 35 height 16
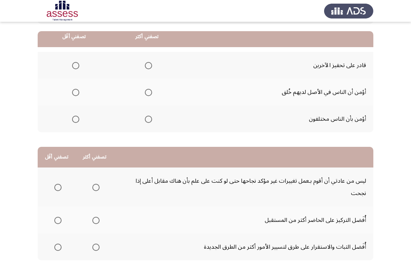
scroll to position [72, 0]
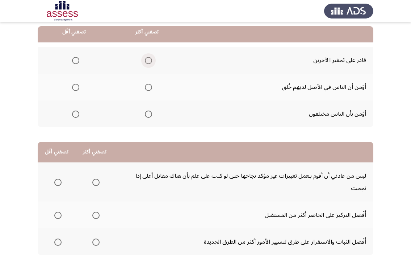
click at [150, 58] on span "Select an option" at bounding box center [148, 60] width 7 height 7
click at [150, 58] on input "Select an option" at bounding box center [148, 60] width 7 height 7
click at [91, 87] on th at bounding box center [74, 87] width 73 height 27
click at [75, 90] on span "Select an option" at bounding box center [75, 87] width 7 height 7
click at [75, 90] on input "Select an option" at bounding box center [75, 87] width 7 height 7
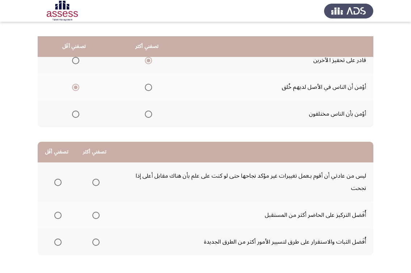
scroll to position [105, 0]
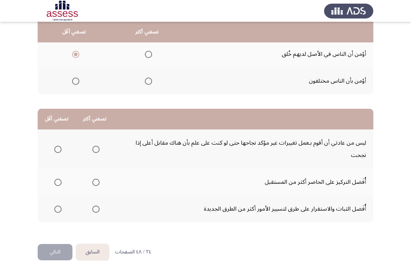
click at [55, 182] on span "Select an option" at bounding box center [57, 182] width 7 height 7
click at [55, 182] on input "Select an option" at bounding box center [57, 182] width 7 height 7
click at [99, 209] on span "Select an option" at bounding box center [95, 208] width 7 height 7
click at [99, 209] on input "Select an option" at bounding box center [95, 208] width 7 height 7
click at [53, 245] on button "التالي" at bounding box center [55, 252] width 35 height 16
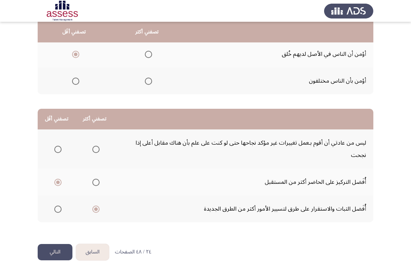
scroll to position [0, 0]
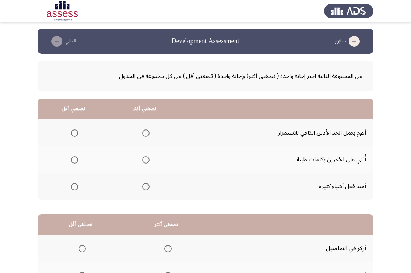
click at [74, 130] on span "Select an option" at bounding box center [74, 132] width 7 height 7
click at [74, 130] on input "Select an option" at bounding box center [74, 132] width 7 height 7
click at [146, 158] on span "Select an option" at bounding box center [145, 159] width 7 height 7
click at [146, 158] on input "Select an option" at bounding box center [145, 159] width 7 height 7
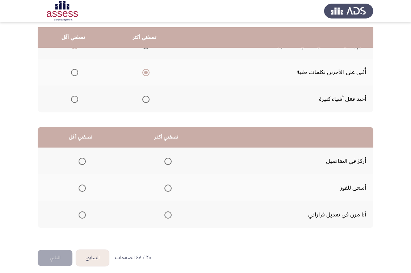
scroll to position [93, 0]
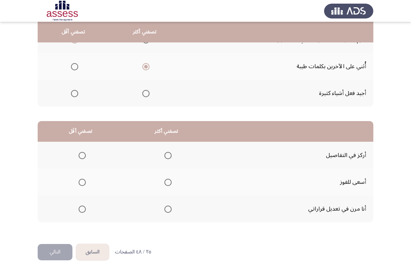
click at [168, 208] on span "Select an option" at bounding box center [168, 208] width 7 height 7
click at [168, 208] on input "Select an option" at bounding box center [168, 208] width 7 height 7
click at [81, 154] on span "Select an option" at bounding box center [82, 155] width 7 height 7
click at [81, 154] on input "Select an option" at bounding box center [82, 155] width 7 height 7
click at [82, 181] on span "Select an option" at bounding box center [82, 182] width 7 height 7
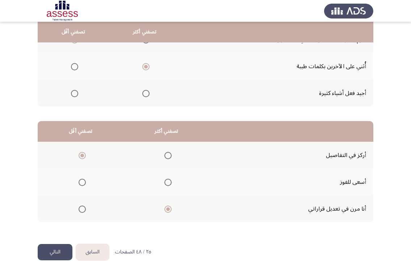
click at [82, 181] on input "Select an option" at bounding box center [82, 182] width 7 height 7
click at [66, 250] on button "التالي" at bounding box center [55, 252] width 35 height 16
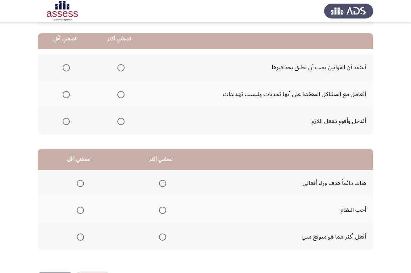
scroll to position [72, 0]
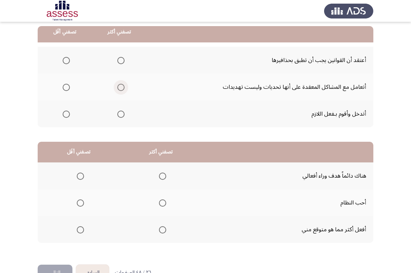
click at [120, 89] on span "Select an option" at bounding box center [120, 87] width 7 height 7
click at [120, 89] on input "Select an option" at bounding box center [120, 87] width 7 height 7
click at [67, 57] on span "Select an option" at bounding box center [66, 60] width 7 height 7
click at [67, 57] on input "Select an option" at bounding box center [66, 60] width 7 height 7
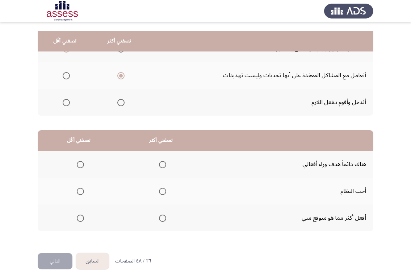
scroll to position [93, 0]
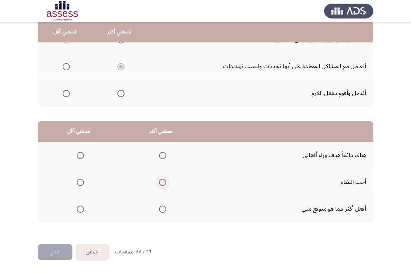
click at [163, 182] on span "Select an option" at bounding box center [162, 182] width 7 height 7
click at [163, 182] on input "Select an option" at bounding box center [162, 182] width 7 height 7
click at [79, 212] on span "Select an option" at bounding box center [80, 208] width 7 height 7
click at [79, 212] on input "Select an option" at bounding box center [80, 208] width 7 height 7
click at [60, 240] on div "من المجموعة التالية اختر إجابة واحدة ( تصفني أكثر) وإجابة واحدة ( تصفني أقل ) م…" at bounding box center [206, 101] width 336 height 283
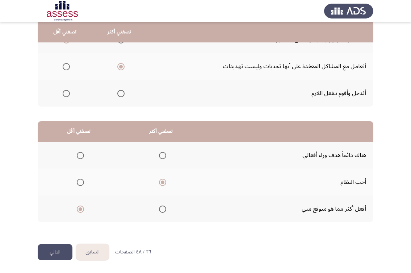
click at [40, 252] on button "التالي" at bounding box center [55, 252] width 35 height 16
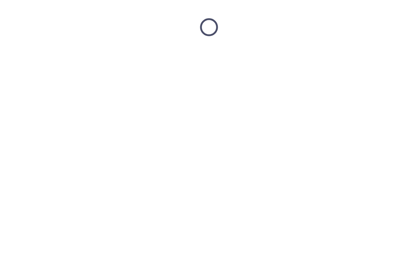
click at [63, 54] on html at bounding box center [209, 27] width 418 height 54
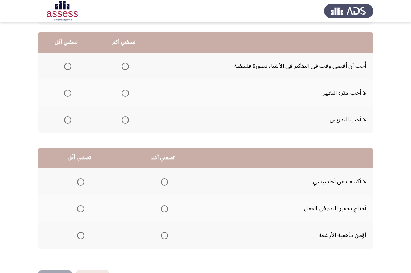
scroll to position [72, 0]
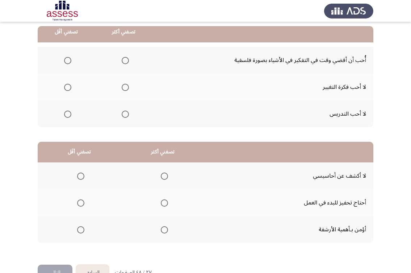
click at [68, 61] on span "Select an option" at bounding box center [67, 60] width 7 height 7
click at [68, 61] on input "Select an option" at bounding box center [67, 60] width 7 height 7
click at [127, 116] on span "Select an option" at bounding box center [125, 114] width 7 height 7
click at [127, 116] on input "Select an option" at bounding box center [125, 114] width 7 height 7
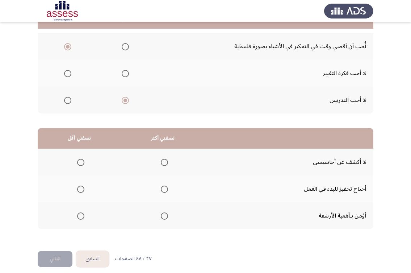
scroll to position [93, 0]
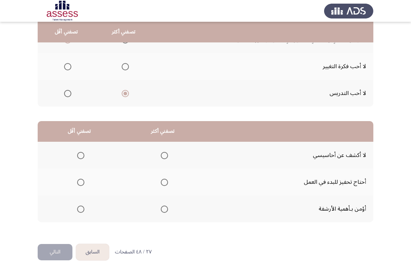
click at [82, 183] on span "Select an option" at bounding box center [80, 182] width 7 height 7
click at [82, 183] on input "Select an option" at bounding box center [80, 182] width 7 height 7
click at [165, 153] on span "Select an option" at bounding box center [164, 155] width 7 height 7
click at [165, 153] on input "Select an option" at bounding box center [164, 155] width 7 height 7
click at [54, 257] on button "التالي" at bounding box center [55, 252] width 35 height 16
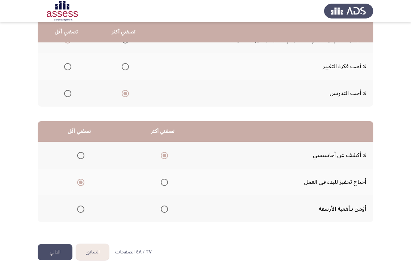
scroll to position [0, 0]
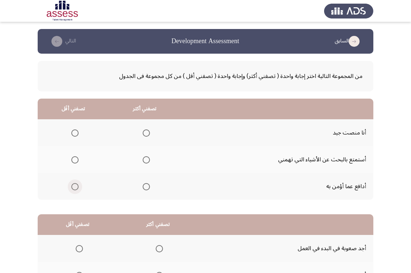
click at [72, 189] on span "Select an option" at bounding box center [74, 186] width 7 height 7
click at [72, 189] on input "Select an option" at bounding box center [74, 186] width 7 height 7
click at [148, 130] on span "Select an option" at bounding box center [146, 132] width 7 height 7
click at [148, 130] on input "Select an option" at bounding box center [146, 132] width 7 height 7
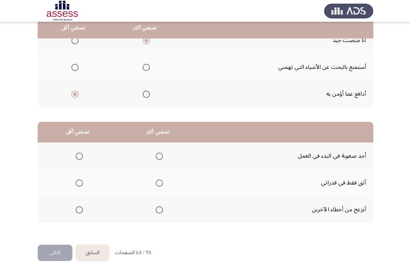
scroll to position [93, 0]
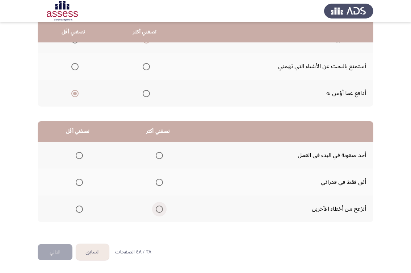
click at [159, 207] on span "Select an option" at bounding box center [159, 208] width 7 height 7
click at [159, 207] on input "Select an option" at bounding box center [159, 208] width 7 height 7
click at [81, 150] on mat-radio-group "Select an option" at bounding box center [78, 155] width 10 height 12
click at [79, 154] on span "Select an option" at bounding box center [79, 155] width 7 height 7
click at [79, 154] on input "Select an option" at bounding box center [79, 155] width 7 height 7
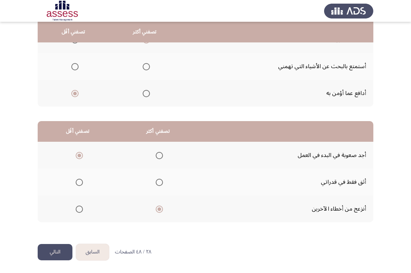
click at [52, 255] on button "التالي" at bounding box center [55, 252] width 35 height 16
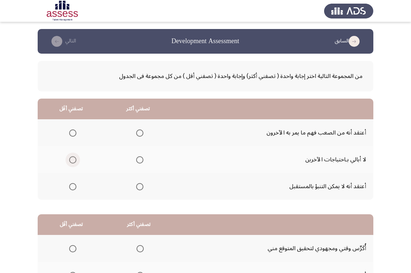
click at [72, 162] on span "Select an option" at bounding box center [72, 159] width 7 height 7
click at [72, 162] on input "Select an option" at bounding box center [72, 159] width 7 height 7
click at [136, 190] on label "Select an option" at bounding box center [138, 186] width 10 height 7
click at [136, 190] on input "Select an option" at bounding box center [139, 186] width 7 height 7
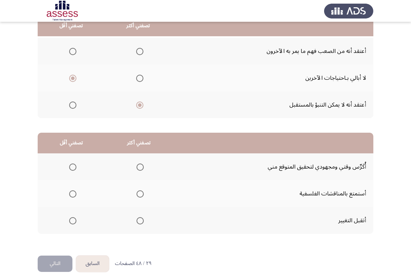
scroll to position [93, 0]
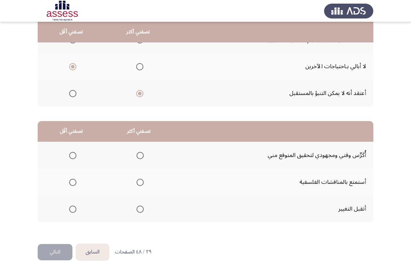
click at [140, 152] on span "Select an option" at bounding box center [140, 155] width 7 height 7
click at [140, 152] on input "Select an option" at bounding box center [140, 155] width 7 height 7
click at [70, 181] on span "Select an option" at bounding box center [72, 182] width 7 height 7
click at [70, 181] on input "Select an option" at bounding box center [72, 182] width 7 height 7
click at [52, 247] on button "التالي" at bounding box center [55, 252] width 35 height 16
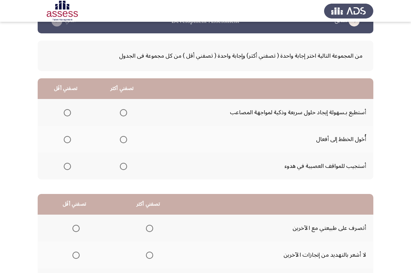
scroll to position [36, 0]
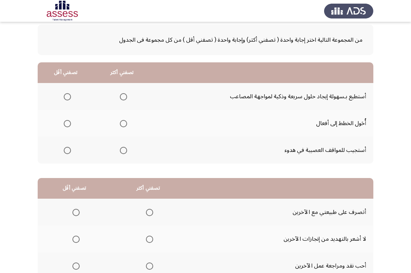
click at [122, 124] on span "Select an option" at bounding box center [123, 123] width 7 height 7
click at [122, 124] on input "Select an option" at bounding box center [123, 123] width 7 height 7
click at [63, 151] on label "Select an option" at bounding box center [66, 150] width 10 height 7
click at [64, 151] on input "Select an option" at bounding box center [67, 150] width 7 height 7
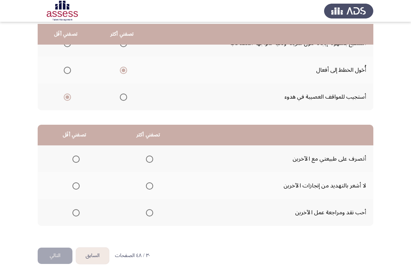
scroll to position [93, 0]
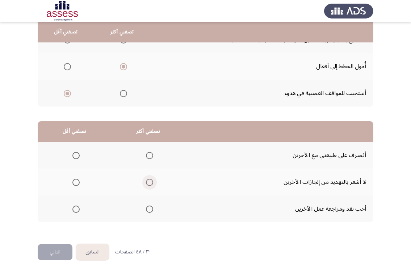
click at [150, 183] on span "Select an option" at bounding box center [149, 182] width 7 height 7
click at [150, 183] on input "Select an option" at bounding box center [149, 182] width 7 height 7
click at [76, 210] on span "Select an option" at bounding box center [75, 208] width 7 height 7
click at [76, 210] on input "Select an option" at bounding box center [75, 208] width 7 height 7
click at [53, 244] on button "التالي" at bounding box center [55, 252] width 35 height 16
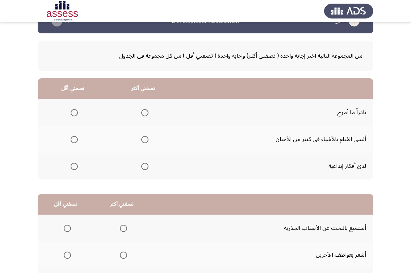
scroll to position [36, 0]
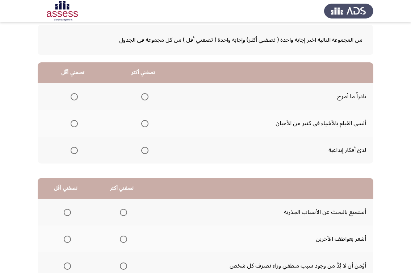
click at [147, 153] on span "Select an option" at bounding box center [144, 150] width 7 height 7
click at [147, 153] on input "Select an option" at bounding box center [144, 150] width 7 height 7
click at [74, 97] on span "Select an option" at bounding box center [74, 97] width 0 height 0
click at [74, 97] on input "Select an option" at bounding box center [74, 96] width 7 height 7
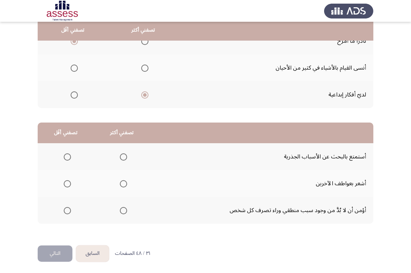
scroll to position [93, 0]
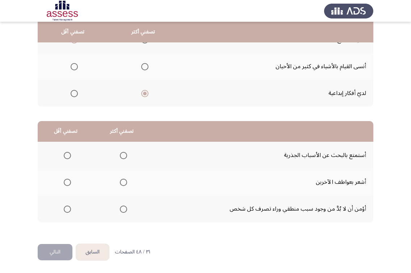
click at [122, 179] on span "Select an option" at bounding box center [123, 182] width 7 height 7
click at [122, 179] on input "Select an option" at bounding box center [123, 182] width 7 height 7
click at [68, 155] on span "Select an option" at bounding box center [67, 155] width 7 height 7
click at [68, 155] on input "Select an option" at bounding box center [67, 155] width 7 height 7
click at [50, 252] on button "التالي" at bounding box center [55, 252] width 35 height 16
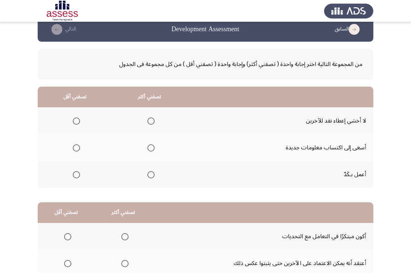
scroll to position [36, 0]
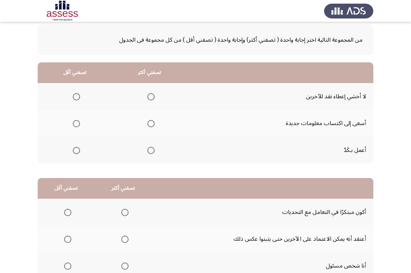
click at [151, 124] on span "Select an option" at bounding box center [151, 123] width 7 height 7
click at [151, 124] on input "Select an option" at bounding box center [151, 123] width 7 height 7
click at [75, 101] on mat-radio-group "Select an option" at bounding box center [75, 96] width 10 height 12
click at [75, 97] on span "Select an option" at bounding box center [76, 96] width 7 height 7
click at [75, 97] on input "Select an option" at bounding box center [76, 96] width 7 height 7
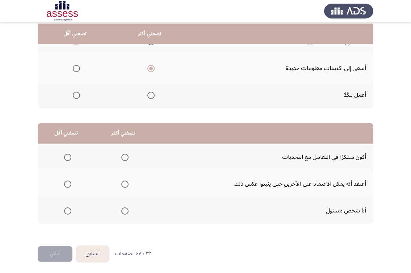
scroll to position [93, 0]
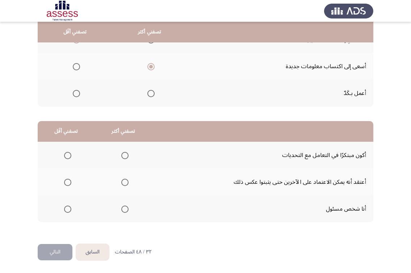
click at [125, 183] on span "Select an option" at bounding box center [124, 182] width 7 height 7
click at [125, 183] on input "Select an option" at bounding box center [124, 182] width 7 height 7
click at [67, 152] on span "Select an option" at bounding box center [67, 155] width 7 height 7
click at [67, 152] on input "Select an option" at bounding box center [67, 155] width 7 height 7
click at [61, 244] on button "التالي" at bounding box center [55, 252] width 35 height 16
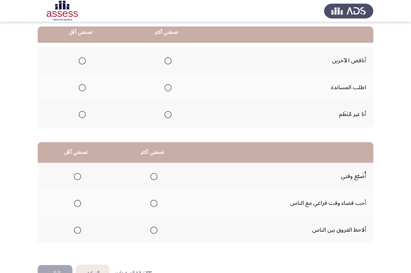
scroll to position [72, 0]
click at [83, 116] on span "Select an option" at bounding box center [82, 114] width 7 height 7
click at [83, 116] on input "Select an option" at bounding box center [82, 114] width 7 height 7
click at [165, 87] on span "Select an option" at bounding box center [168, 87] width 7 height 7
click at [165, 87] on input "Select an option" at bounding box center [168, 87] width 7 height 7
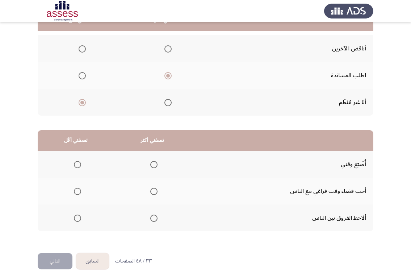
scroll to position [93, 0]
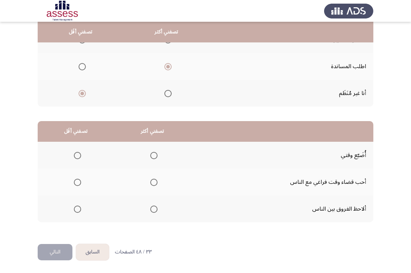
click at [158, 178] on mat-radio-button "Select an option" at bounding box center [153, 182] width 10 height 8
click at [77, 156] on span "Select an option" at bounding box center [77, 155] width 7 height 7
click at [77, 156] on input "Select an option" at bounding box center [77, 155] width 7 height 7
click at [157, 182] on span "Select an option" at bounding box center [153, 182] width 7 height 7
click at [157, 182] on input "Select an option" at bounding box center [153, 182] width 7 height 7
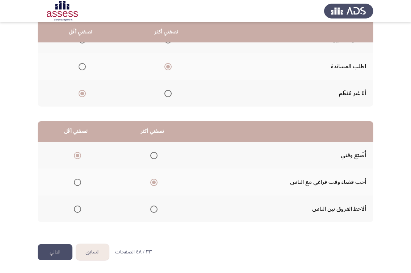
click at [43, 249] on button "التالي" at bounding box center [55, 252] width 35 height 16
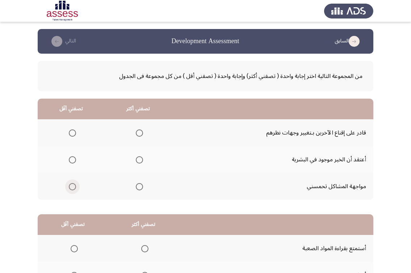
click at [70, 187] on span "Select an option" at bounding box center [72, 186] width 7 height 7
click at [70, 187] on input "Select an option" at bounding box center [72, 186] width 7 height 7
click at [137, 135] on span "Select an option" at bounding box center [139, 132] width 7 height 7
click at [137, 135] on input "Select an option" at bounding box center [139, 132] width 7 height 7
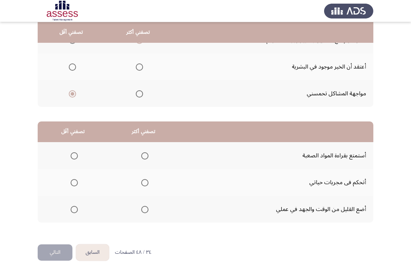
scroll to position [93, 0]
click at [74, 210] on span "Select an option" at bounding box center [74, 208] width 7 height 7
click at [74, 210] on input "Select an option" at bounding box center [74, 208] width 7 height 7
click at [146, 180] on span "Select an option" at bounding box center [144, 182] width 7 height 7
click at [146, 180] on input "Select an option" at bounding box center [144, 182] width 7 height 7
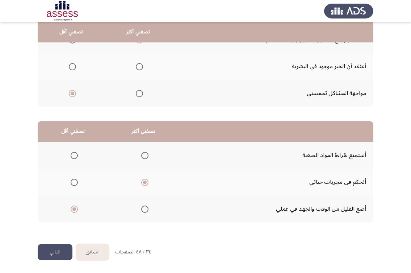
click at [59, 253] on button "التالي" at bounding box center [55, 252] width 35 height 16
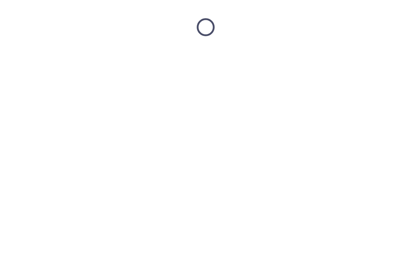
scroll to position [0, 0]
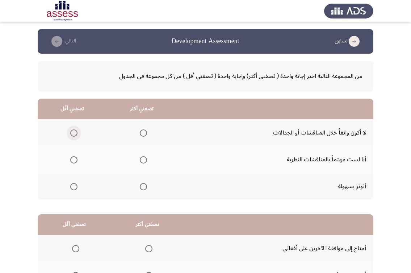
click at [72, 133] on span "Select an option" at bounding box center [73, 132] width 7 height 7
click at [72, 133] on input "Select an option" at bounding box center [73, 132] width 7 height 7
click at [146, 156] on span "Select an option" at bounding box center [143, 159] width 7 height 7
click at [146, 156] on input "Select an option" at bounding box center [143, 159] width 7 height 7
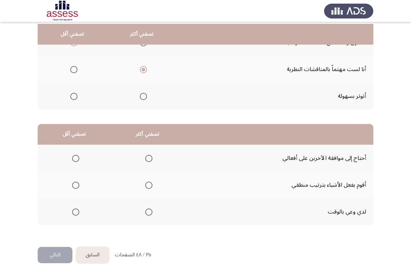
scroll to position [93, 0]
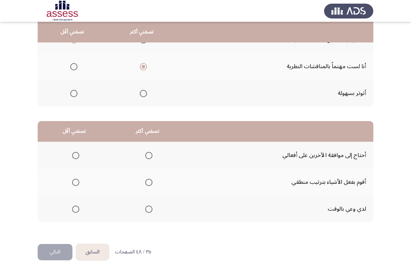
click at [79, 154] on span "Select an option" at bounding box center [75, 155] width 7 height 7
click at [79, 154] on input "Select an option" at bounding box center [75, 155] width 7 height 7
click at [146, 182] on span "Select an option" at bounding box center [148, 182] width 7 height 7
click at [146, 182] on input "Select an option" at bounding box center [148, 182] width 7 height 7
click at [54, 253] on button "التالي" at bounding box center [55, 252] width 35 height 16
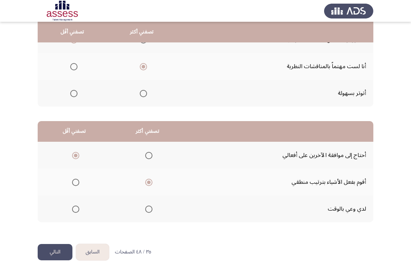
scroll to position [0, 0]
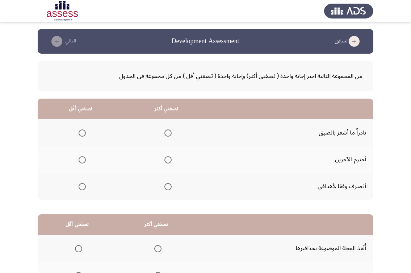
click at [169, 163] on span "Select an option" at bounding box center [168, 159] width 7 height 7
click at [169, 163] on input "Select an option" at bounding box center [168, 159] width 7 height 7
click at [78, 133] on label "Select an option" at bounding box center [81, 132] width 10 height 7
click at [79, 133] on input "Select an option" at bounding box center [82, 132] width 7 height 7
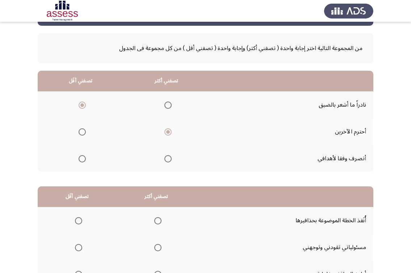
scroll to position [93, 0]
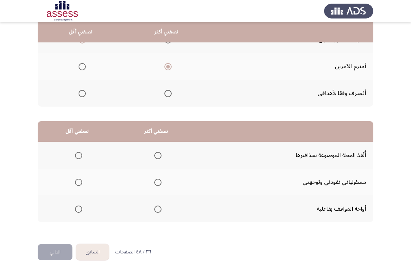
click at [158, 184] on span "Select an option" at bounding box center [157, 182] width 7 height 7
click at [158, 184] on input "Select an option" at bounding box center [157, 182] width 7 height 7
click at [78, 209] on span "Select an option" at bounding box center [78, 208] width 7 height 7
click at [78, 209] on input "Select an option" at bounding box center [78, 208] width 7 height 7
click at [72, 155] on label "Select an option" at bounding box center [77, 155] width 10 height 7
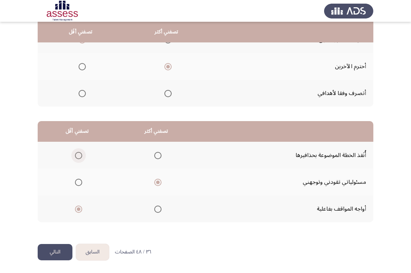
click at [75, 155] on input "Select an option" at bounding box center [78, 155] width 7 height 7
click at [57, 254] on button "التالي" at bounding box center [55, 252] width 35 height 16
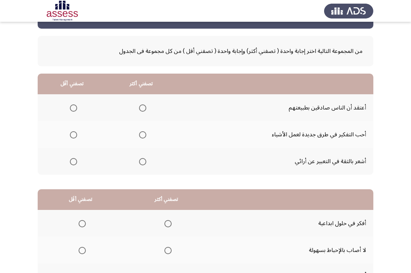
scroll to position [72, 0]
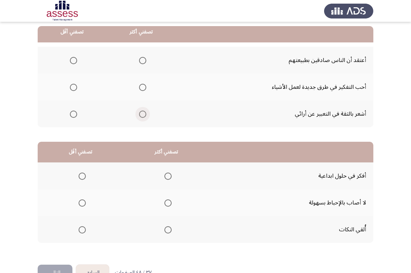
click at [139, 112] on span "Select an option" at bounding box center [142, 114] width 7 height 7
click at [139, 112] on input "Select an option" at bounding box center [142, 114] width 7 height 7
click at [72, 79] on th at bounding box center [72, 87] width 69 height 27
click at [68, 61] on label "Select an option" at bounding box center [72, 60] width 10 height 7
click at [70, 61] on input "Select an option" at bounding box center [73, 60] width 7 height 7
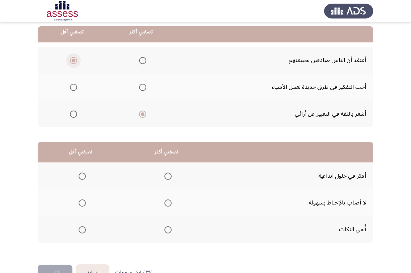
click at [72, 60] on span "Select an option" at bounding box center [74, 61] width 4 height 4
click at [72, 60] on input "Select an option" at bounding box center [73, 60] width 7 height 7
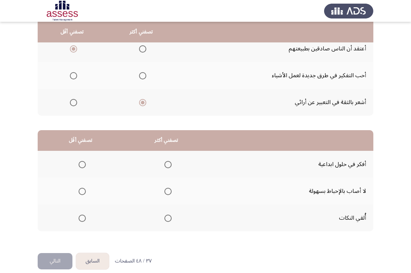
scroll to position [93, 0]
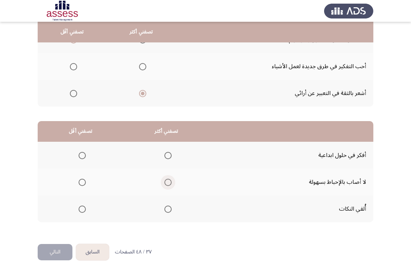
click at [166, 183] on span "Select an option" at bounding box center [168, 182] width 7 height 7
click at [166, 183] on input "Select an option" at bounding box center [168, 182] width 7 height 7
click at [173, 209] on th at bounding box center [167, 208] width 86 height 27
click at [165, 210] on span "Select an option" at bounding box center [168, 208] width 7 height 7
click at [165, 210] on input "Select an option" at bounding box center [168, 208] width 7 height 7
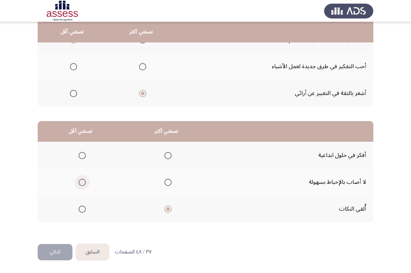
click at [83, 186] on span "Select an option" at bounding box center [82, 182] width 7 height 7
click at [83, 186] on input "Select an option" at bounding box center [82, 182] width 7 height 7
click at [52, 249] on button "التالي" at bounding box center [55, 252] width 35 height 16
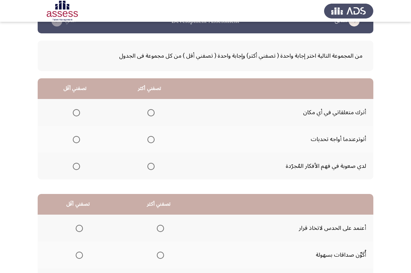
scroll to position [36, 0]
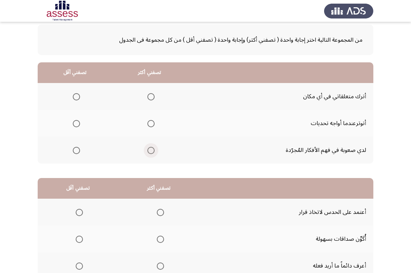
click at [149, 147] on span "Select an option" at bounding box center [151, 150] width 7 height 7
click at [149, 147] on input "Select an option" at bounding box center [151, 150] width 7 height 7
click at [74, 96] on span "Select an option" at bounding box center [76, 96] width 7 height 7
click at [74, 96] on input "Select an option" at bounding box center [76, 96] width 7 height 7
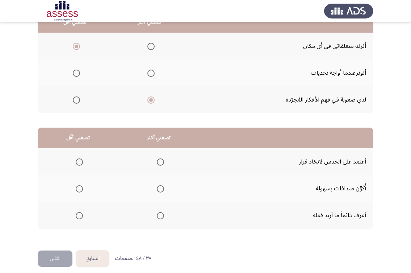
scroll to position [93, 0]
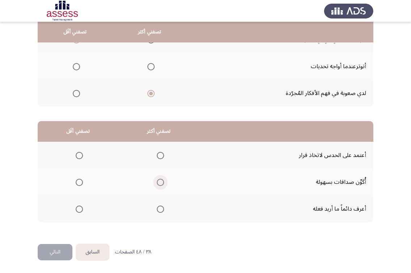
click at [160, 182] on span "Select an option" at bounding box center [160, 182] width 7 height 7
click at [160, 182] on input "Select an option" at bounding box center [160, 182] width 7 height 7
click at [78, 209] on span "Select an option" at bounding box center [79, 208] width 7 height 7
click at [78, 209] on input "Select an option" at bounding box center [79, 208] width 7 height 7
click at [59, 254] on button "التالي" at bounding box center [55, 252] width 35 height 16
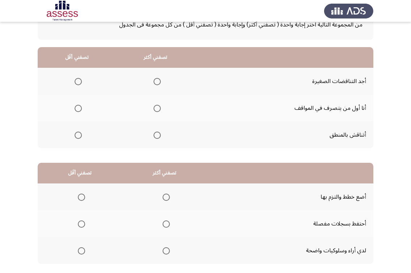
scroll to position [72, 0]
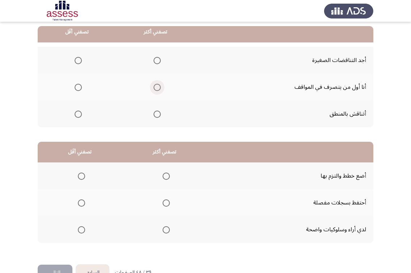
click at [154, 86] on span "Select an option" at bounding box center [157, 87] width 7 height 7
click at [154, 86] on input "Select an option" at bounding box center [157, 87] width 7 height 7
click at [159, 114] on span "Select an option" at bounding box center [157, 114] width 7 height 7
click at [159, 114] on input "Select an option" at bounding box center [157, 114] width 7 height 7
click at [82, 86] on span "Select an option" at bounding box center [78, 87] width 7 height 7
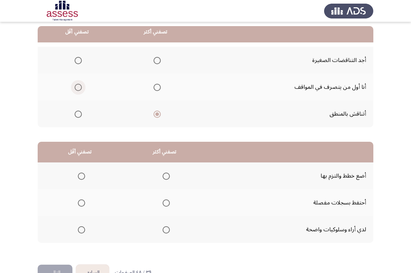
click at [82, 86] on input "Select an option" at bounding box center [78, 87] width 7 height 7
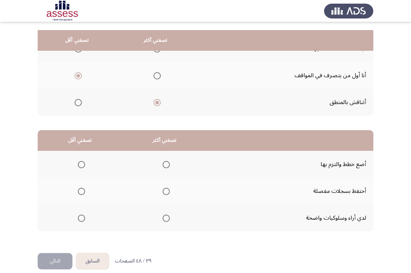
scroll to position [93, 0]
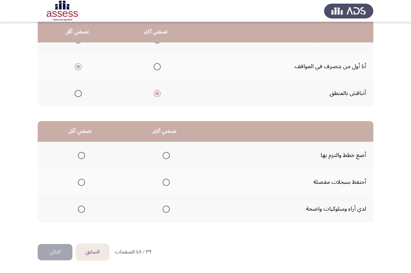
click at [164, 157] on span "Select an option" at bounding box center [166, 155] width 7 height 7
click at [164, 157] on input "Select an option" at bounding box center [166, 155] width 7 height 7
click at [84, 213] on mat-radio-group "Select an option" at bounding box center [80, 209] width 10 height 12
click at [81, 212] on span "Select an option" at bounding box center [81, 208] width 7 height 7
click at [81, 212] on input "Select an option" at bounding box center [81, 208] width 7 height 7
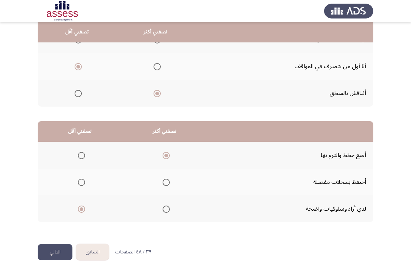
click at [57, 245] on button "التالي" at bounding box center [55, 252] width 35 height 16
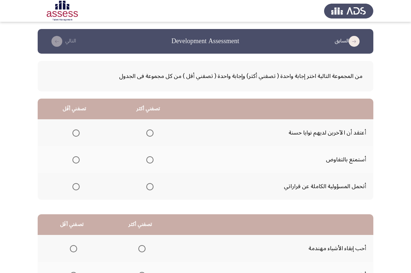
click at [151, 185] on span "Select an option" at bounding box center [149, 186] width 7 height 7
click at [151, 185] on input "Select an option" at bounding box center [149, 186] width 7 height 7
click at [75, 159] on span "Select an option" at bounding box center [75, 159] width 7 height 7
click at [75, 159] on input "Select an option" at bounding box center [75, 159] width 7 height 7
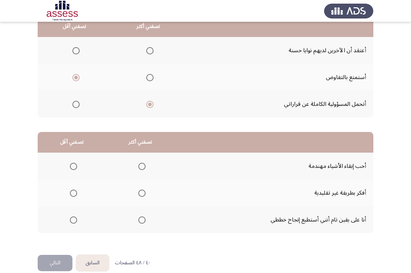
scroll to position [93, 0]
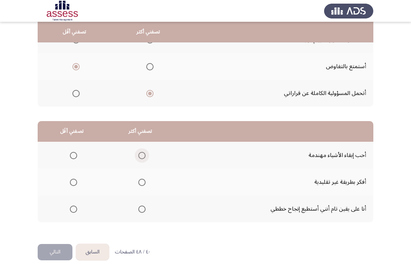
click at [140, 158] on span "Select an option" at bounding box center [141, 155] width 7 height 7
click at [140, 158] on input "Select an option" at bounding box center [141, 155] width 7 height 7
click at [75, 182] on span "Select an option" at bounding box center [73, 182] width 7 height 7
click at [75, 182] on input "Select an option" at bounding box center [73, 182] width 7 height 7
click at [46, 249] on button "التالي" at bounding box center [55, 252] width 35 height 16
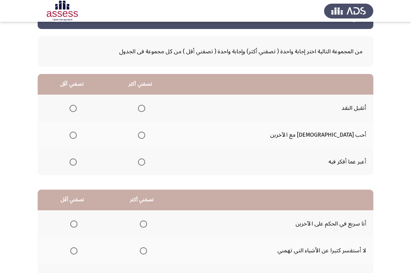
scroll to position [72, 0]
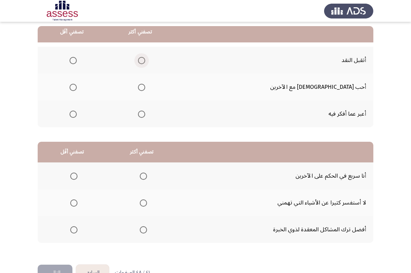
click at [145, 61] on span "Select an option" at bounding box center [141, 60] width 7 height 7
click at [145, 61] on input "Select an option" at bounding box center [141, 60] width 7 height 7
click at [77, 117] on span "Select an option" at bounding box center [73, 114] width 7 height 7
click at [77, 117] on input "Select an option" at bounding box center [73, 114] width 7 height 7
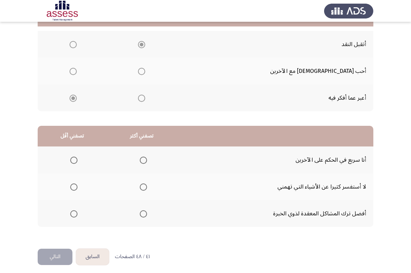
scroll to position [93, 0]
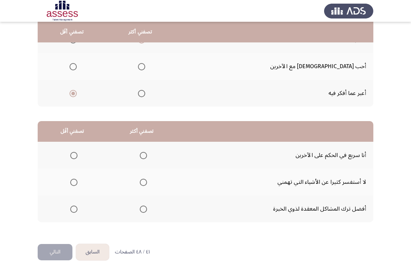
click at [74, 155] on span "Select an option" at bounding box center [73, 155] width 7 height 7
click at [74, 155] on input "Select an option" at bounding box center [73, 155] width 7 height 7
click at [145, 205] on span "Select an option" at bounding box center [143, 208] width 7 height 7
click at [145, 205] on input "Select an option" at bounding box center [143, 208] width 7 height 7
click at [43, 249] on button "التالي" at bounding box center [55, 252] width 35 height 16
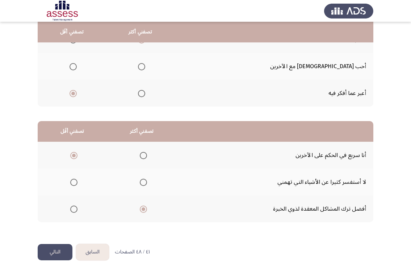
scroll to position [0, 0]
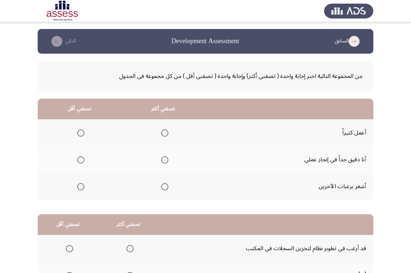
click at [167, 160] on span "Select an option" at bounding box center [164, 159] width 7 height 7
click at [167, 160] on input "Select an option" at bounding box center [164, 159] width 7 height 7
click at [79, 133] on span "Select an option" at bounding box center [80, 132] width 7 height 7
click at [79, 133] on input "Select an option" at bounding box center [80, 132] width 7 height 7
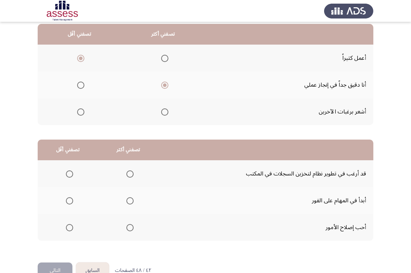
scroll to position [93, 0]
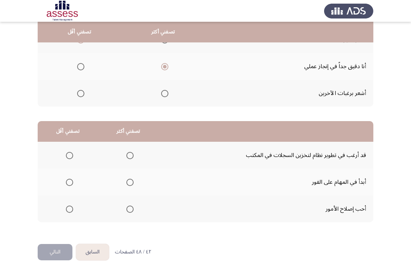
click at [66, 155] on span "Select an option" at bounding box center [69, 155] width 7 height 7
click at [66, 155] on input "Select an option" at bounding box center [69, 155] width 7 height 7
click at [132, 205] on span "Select an option" at bounding box center [129, 208] width 7 height 7
click at [132, 205] on input "Select an option" at bounding box center [129, 208] width 7 height 7
click at [60, 250] on button "التالي" at bounding box center [55, 252] width 35 height 16
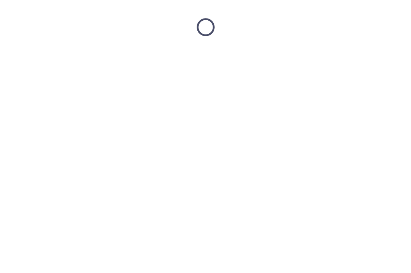
scroll to position [0, 0]
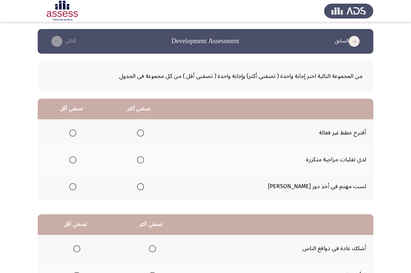
click at [75, 158] on span "Select an option" at bounding box center [72, 159] width 7 height 7
click at [75, 158] on input "Select an option" at bounding box center [72, 159] width 7 height 7
click at [144, 135] on span "Select an option" at bounding box center [140, 132] width 7 height 7
click at [144, 135] on input "Select an option" at bounding box center [140, 132] width 7 height 7
click at [76, 134] on span "Select an option" at bounding box center [72, 132] width 7 height 7
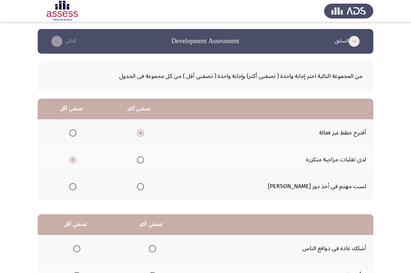
click at [76, 134] on input "Select an option" at bounding box center [72, 132] width 7 height 7
click at [144, 159] on span "Select an option" at bounding box center [140, 159] width 7 height 7
click at [144, 159] on input "Select an option" at bounding box center [140, 159] width 7 height 7
click at [162, 183] on th at bounding box center [139, 186] width 68 height 27
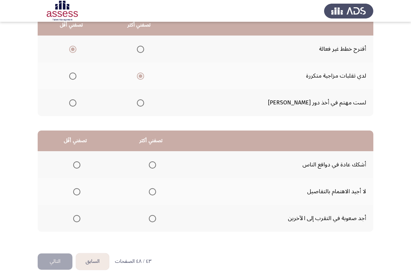
scroll to position [93, 0]
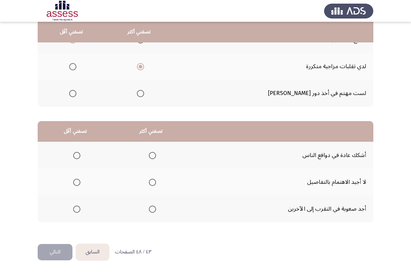
click at [141, 94] on span "Select an option" at bounding box center [141, 94] width 0 height 0
click at [144, 93] on input "Select an option" at bounding box center [140, 93] width 7 height 7
click at [76, 156] on span "Select an option" at bounding box center [76, 155] width 7 height 7
click at [76, 156] on input "Select an option" at bounding box center [76, 155] width 7 height 7
click at [153, 180] on span "Select an option" at bounding box center [152, 182] width 7 height 7
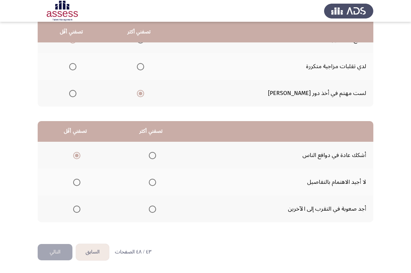
click at [153, 180] on input "Select an option" at bounding box center [152, 182] width 7 height 7
click at [59, 248] on button "التالي" at bounding box center [55, 252] width 35 height 16
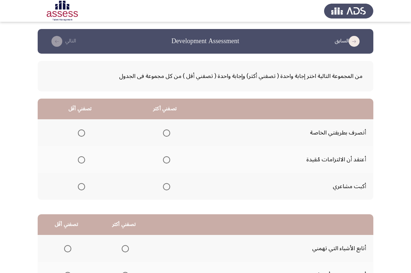
click at [82, 189] on span "Select an option" at bounding box center [81, 186] width 7 height 7
click at [82, 189] on input "Select an option" at bounding box center [81, 186] width 7 height 7
click at [169, 190] on span "Select an option" at bounding box center [166, 186] width 7 height 7
click at [169, 190] on input "Select an option" at bounding box center [166, 186] width 7 height 7
click at [82, 132] on span "Select an option" at bounding box center [81, 132] width 7 height 7
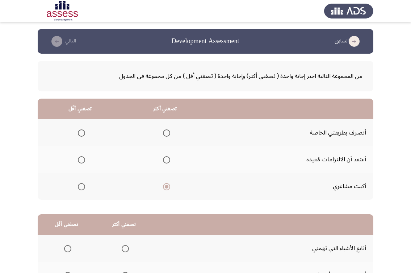
click at [82, 132] on input "Select an option" at bounding box center [81, 132] width 7 height 7
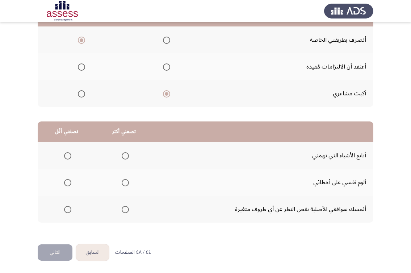
scroll to position [93, 0]
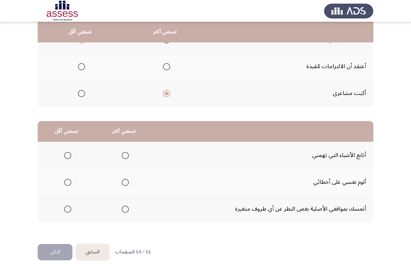
click at [123, 184] on span "Select an option" at bounding box center [125, 182] width 7 height 7
click at [123, 184] on input "Select an option" at bounding box center [125, 182] width 7 height 7
click at [66, 209] on span "Select an option" at bounding box center [67, 208] width 7 height 7
click at [66, 209] on input "Select an option" at bounding box center [67, 208] width 7 height 7
click at [58, 243] on div "من المجموعة التالية اختر إجابة واحدة ( تصفني أكثر) وإجابة واحدة ( تصفني أقل ) م…" at bounding box center [206, 101] width 336 height 283
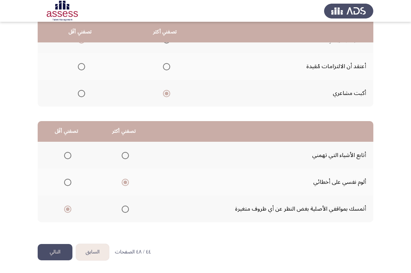
click at [54, 254] on button "التالي" at bounding box center [55, 252] width 35 height 16
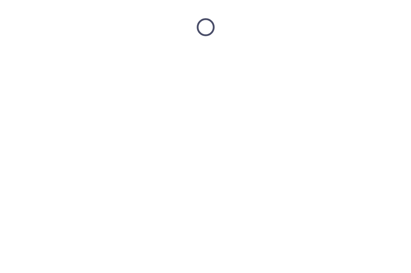
scroll to position [0, 0]
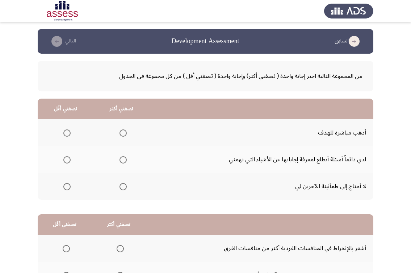
click at [128, 161] on th at bounding box center [122, 159] width 56 height 27
click at [68, 187] on span "Select an option" at bounding box center [66, 186] width 7 height 7
click at [68, 187] on input "Select an option" at bounding box center [66, 186] width 7 height 7
click at [130, 160] on th at bounding box center [122, 159] width 56 height 27
click at [125, 159] on span "Select an option" at bounding box center [123, 159] width 7 height 7
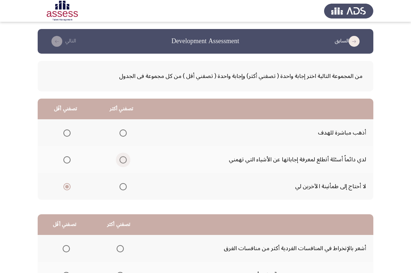
click at [125, 159] on input "Select an option" at bounding box center [123, 159] width 7 height 7
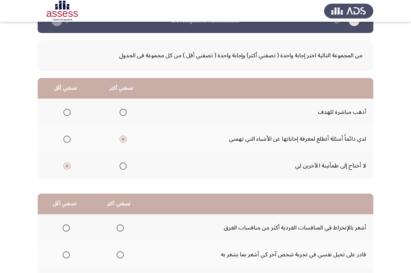
click at [65, 111] on span "Select an option" at bounding box center [66, 112] width 7 height 7
click at [65, 111] on input "Select an option" at bounding box center [66, 112] width 7 height 7
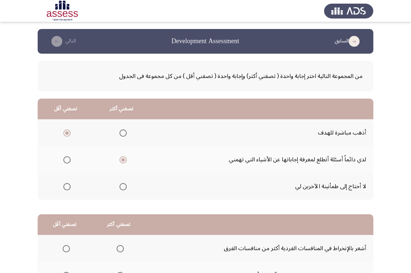
click at [66, 186] on span "Select an option" at bounding box center [66, 186] width 7 height 7
click at [66, 186] on input "Select an option" at bounding box center [66, 186] width 7 height 7
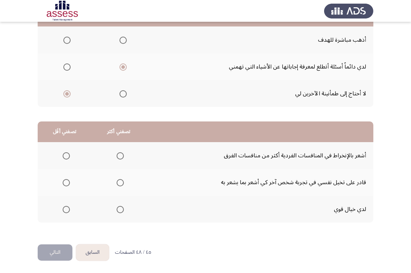
scroll to position [93, 0]
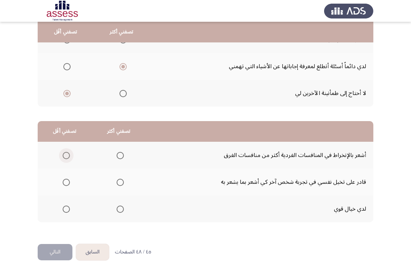
click at [65, 154] on span "Select an option" at bounding box center [66, 155] width 7 height 7
click at [65, 154] on input "Select an option" at bounding box center [66, 155] width 7 height 7
click at [119, 183] on span "Select an option" at bounding box center [120, 182] width 7 height 7
click at [119, 183] on input "Select an option" at bounding box center [120, 182] width 7 height 7
click at [61, 246] on button "التالي" at bounding box center [55, 252] width 35 height 16
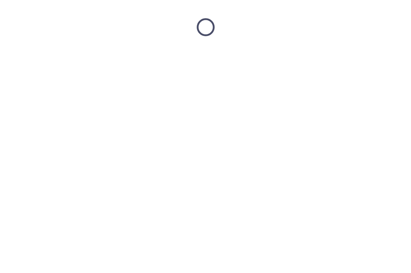
scroll to position [0, 0]
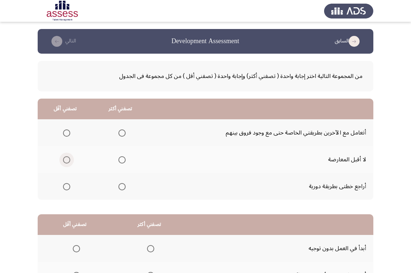
click at [65, 158] on span "Select an option" at bounding box center [66, 159] width 7 height 7
click at [65, 158] on input "Select an option" at bounding box center [66, 159] width 7 height 7
click at [119, 187] on span "Select an option" at bounding box center [122, 186] width 7 height 7
click at [119, 187] on input "Select an option" at bounding box center [122, 186] width 7 height 7
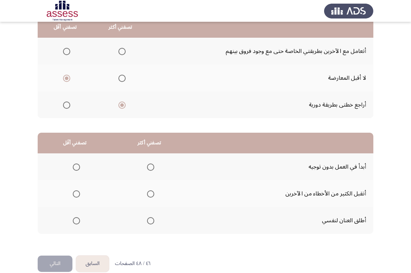
scroll to position [93, 0]
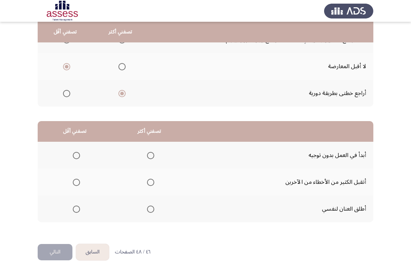
click at [149, 208] on span "Select an option" at bounding box center [150, 208] width 7 height 7
click at [149, 208] on input "Select an option" at bounding box center [150, 208] width 7 height 7
click at [80, 160] on th at bounding box center [75, 155] width 75 height 27
click at [82, 155] on th at bounding box center [75, 155] width 75 height 27
drag, startPoint x: 70, startPoint y: 157, endPoint x: 75, endPoint y: 155, distance: 5.7
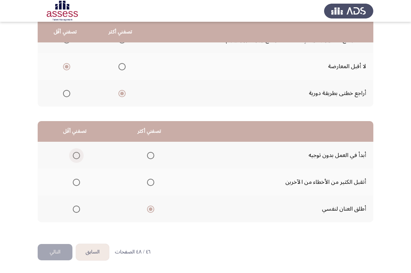
click at [75, 155] on label "Select an option" at bounding box center [75, 155] width 10 height 7
click at [75, 155] on input "Select an option" at bounding box center [76, 155] width 7 height 7
click at [58, 253] on button "التالي" at bounding box center [55, 252] width 35 height 16
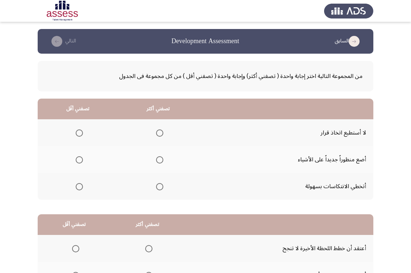
click at [162, 185] on span "Select an option" at bounding box center [159, 186] width 7 height 7
click at [162, 185] on input "Select an option" at bounding box center [159, 186] width 7 height 7
click at [76, 136] on span "Select an option" at bounding box center [79, 132] width 7 height 7
click at [76, 136] on input "Select an option" at bounding box center [79, 132] width 7 height 7
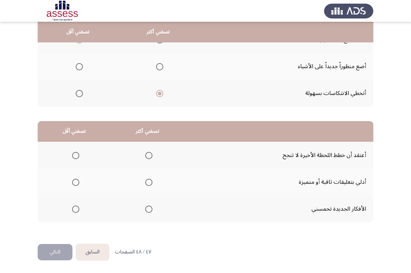
click at [150, 210] on span "Select an option" at bounding box center [148, 208] width 7 height 7
click at [150, 210] on input "Select an option" at bounding box center [148, 208] width 7 height 7
click at [69, 183] on label "Select an option" at bounding box center [74, 182] width 10 height 7
click at [72, 183] on input "Select an option" at bounding box center [75, 182] width 7 height 7
click at [74, 157] on span "Select an option" at bounding box center [75, 155] width 7 height 7
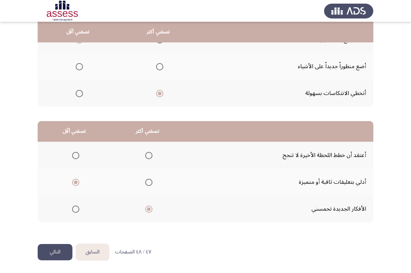
click at [74, 157] on input "Select an option" at bounding box center [75, 155] width 7 height 7
click at [147, 184] on span "Select an option" at bounding box center [148, 182] width 7 height 7
click at [147, 184] on input "Select an option" at bounding box center [148, 182] width 7 height 7
click at [76, 182] on span "Select an option" at bounding box center [75, 182] width 7 height 7
click at [76, 182] on input "Select an option" at bounding box center [75, 182] width 7 height 7
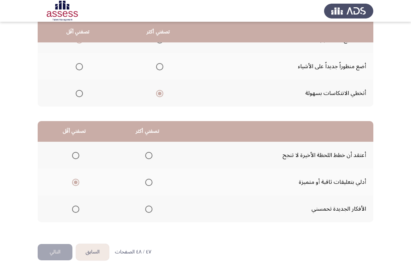
click at [146, 205] on span "Select an option" at bounding box center [148, 208] width 7 height 7
click at [146, 205] on input "Select an option" at bounding box center [148, 208] width 7 height 7
click at [60, 247] on button "التالي" at bounding box center [55, 252] width 35 height 16
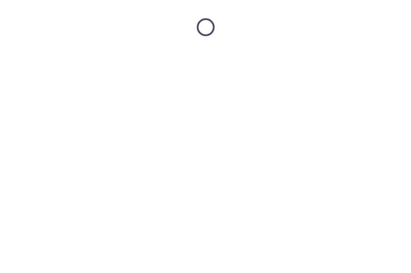
scroll to position [0, 0]
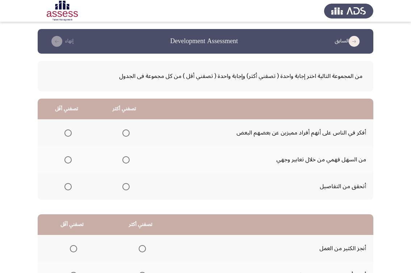
click at [128, 162] on span "Select an option" at bounding box center [126, 159] width 7 height 7
click at [128, 162] on input "Select an option" at bounding box center [126, 159] width 7 height 7
click at [70, 186] on span "Select an option" at bounding box center [68, 186] width 7 height 7
click at [70, 186] on input "Select an option" at bounding box center [68, 186] width 7 height 7
click at [67, 133] on span "Select an option" at bounding box center [68, 132] width 7 height 7
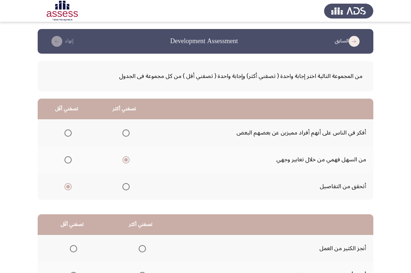
click at [67, 133] on input "Select an option" at bounding box center [68, 132] width 7 height 7
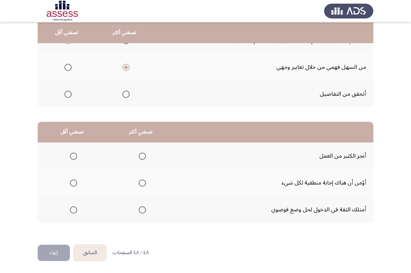
scroll to position [93, 0]
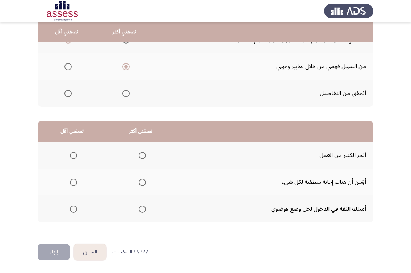
click at [139, 207] on span "Select an option" at bounding box center [142, 208] width 7 height 7
click at [139, 207] on input "Select an option" at bounding box center [142, 208] width 7 height 7
click at [74, 184] on span "Select an option" at bounding box center [73, 182] width 7 height 7
click at [74, 184] on input "Select an option" at bounding box center [73, 182] width 7 height 7
click at [56, 252] on button "إنهاء" at bounding box center [54, 252] width 32 height 16
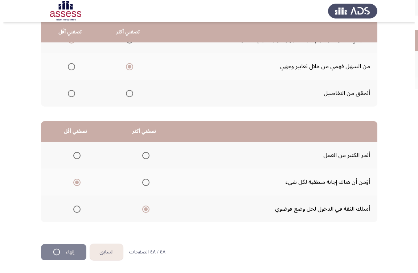
scroll to position [0, 0]
